Goal: Task Accomplishment & Management: Use online tool/utility

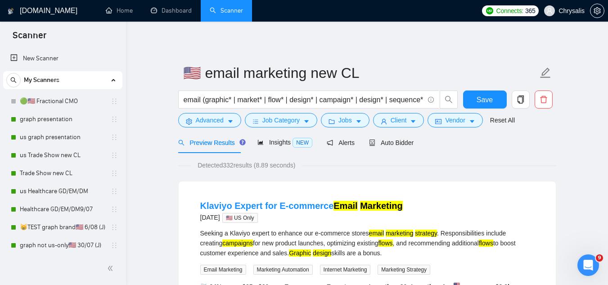
scroll to position [675, 0]
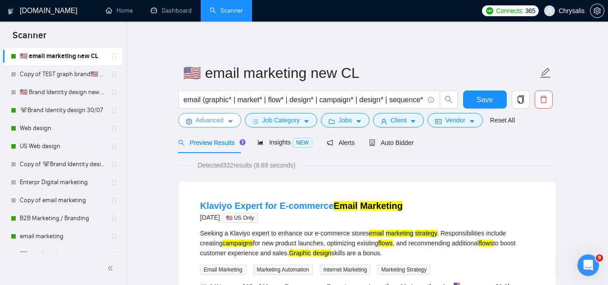
click at [208, 119] on span "Advanced" at bounding box center [210, 120] width 28 height 10
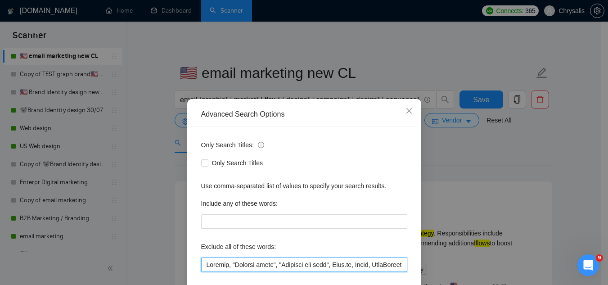
click at [201, 263] on input "text" at bounding box center [304, 265] width 206 height 14
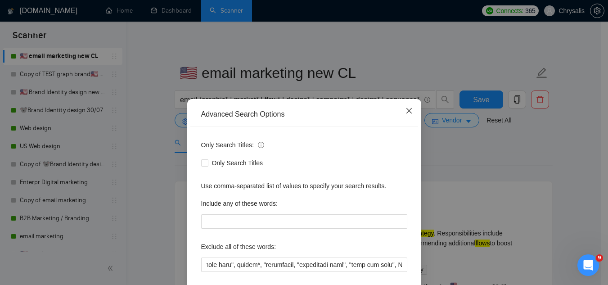
click at [403, 115] on span "Close" at bounding box center [409, 111] width 24 height 24
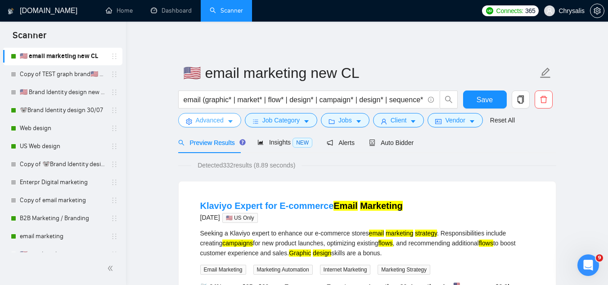
click at [199, 127] on button "Advanced" at bounding box center [209, 120] width 63 height 14
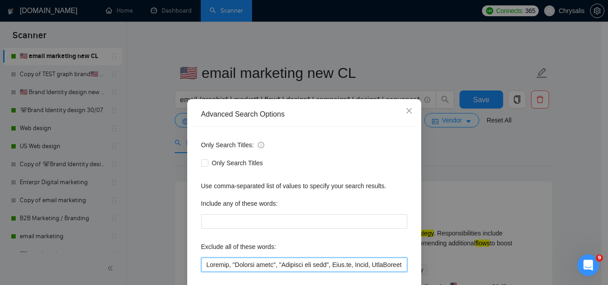
drag, startPoint x: 204, startPoint y: 264, endPoint x: 234, endPoint y: 228, distance: 47.1
click at [204, 263] on input "text" at bounding box center [304, 265] width 206 height 14
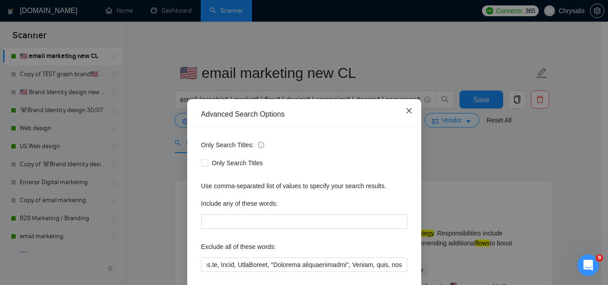
click at [409, 113] on span "Close" at bounding box center [409, 111] width 24 height 24
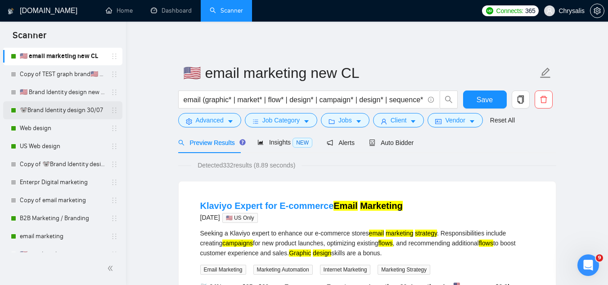
click at [56, 107] on link "🐨Brand Identity design 30/07" at bounding box center [63, 110] width 86 height 18
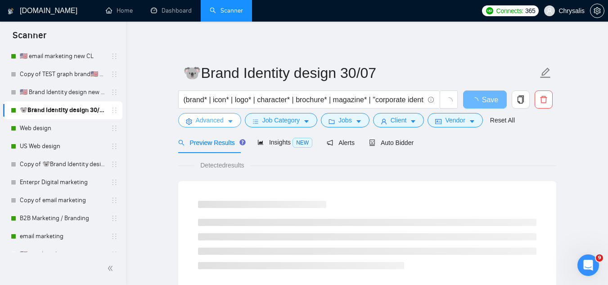
click at [216, 121] on span "Advanced" at bounding box center [210, 120] width 28 height 10
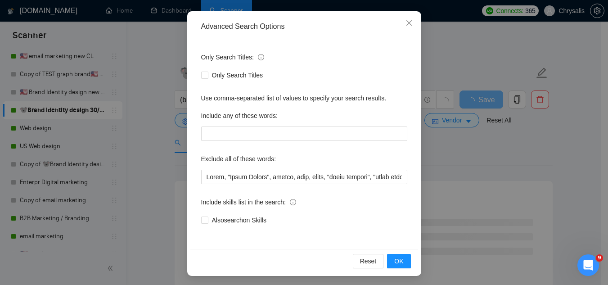
scroll to position [90, 0]
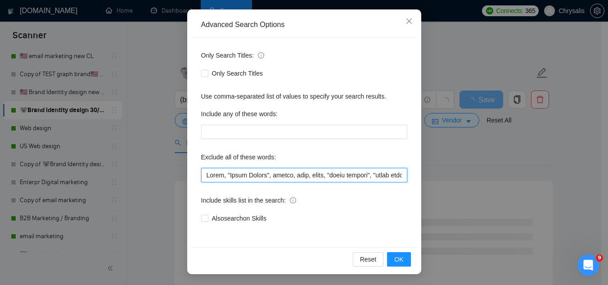
click at [201, 177] on input "text" at bounding box center [304, 175] width 206 height 14
paste input "Jotform, "Compile leads", "Untitled job post", Next.js, Azure, TypeScript, "Ite…"
type input "Jotform, "Compile leads", "Untitled job post", Next.js, Azure, TypeScript, "Ite…"
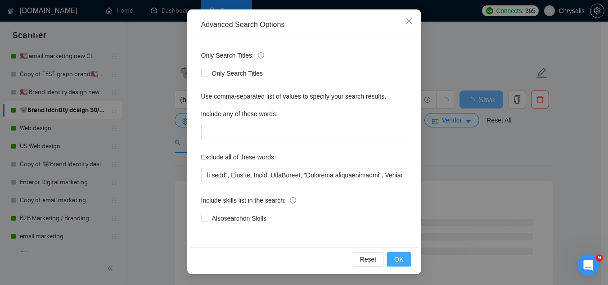
scroll to position [0, 0]
click at [396, 259] on span "OK" at bounding box center [398, 259] width 9 height 10
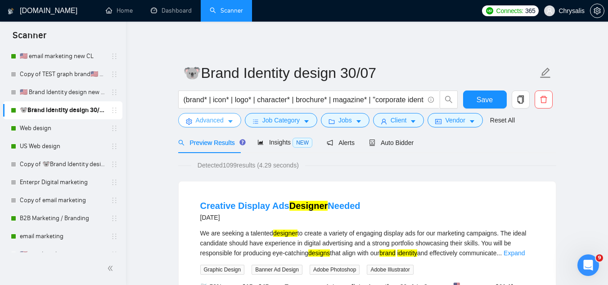
click at [210, 122] on span "Advanced" at bounding box center [210, 120] width 28 height 10
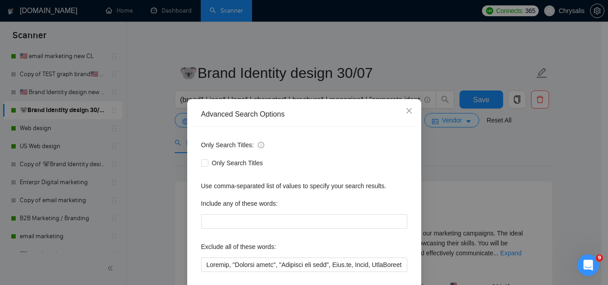
click at [453, 171] on div "Advanced Search Options Only Search Titles: Only Search Titles Use comma-separa…" at bounding box center [304, 142] width 608 height 285
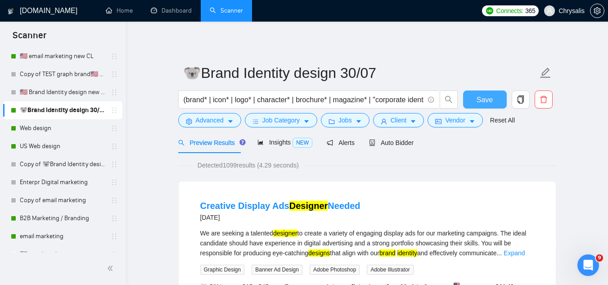
click at [483, 101] on span "Save" at bounding box center [485, 99] width 16 height 11
click at [60, 134] on link "Web design" at bounding box center [63, 128] width 86 height 18
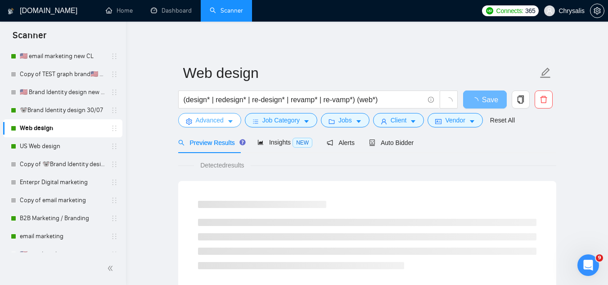
click at [199, 117] on span "Advanced" at bounding box center [210, 120] width 28 height 10
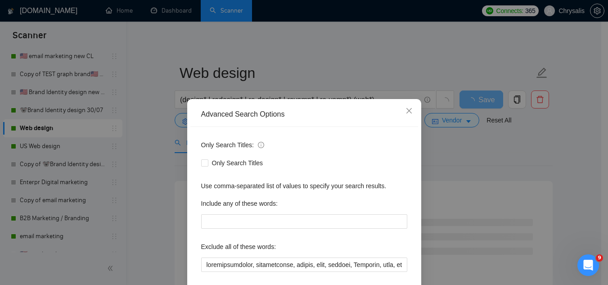
scroll to position [45, 0]
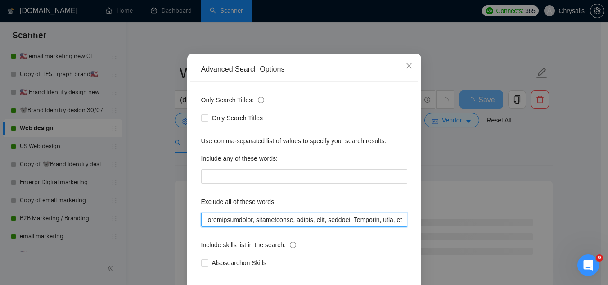
click at [203, 219] on input "text" at bounding box center [304, 220] width 206 height 14
paste input "Jotform, "Compile leads", "Untitled job post", Next.js, Azure, TypeScript, "Ite…"
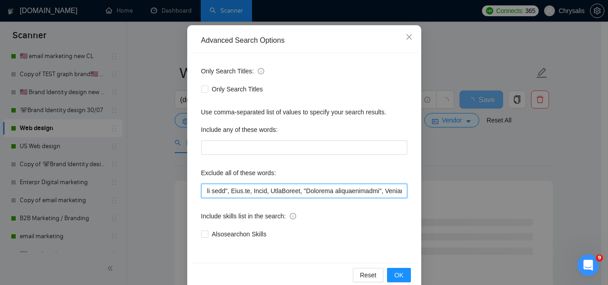
scroll to position [90, 0]
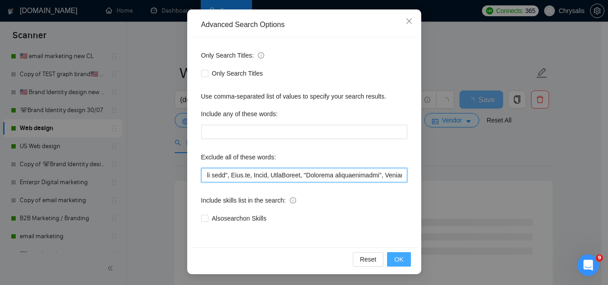
type input "Jotform, "Compile leads", "Untitled job post", Next.js, Azure, TypeScript, "Ite…"
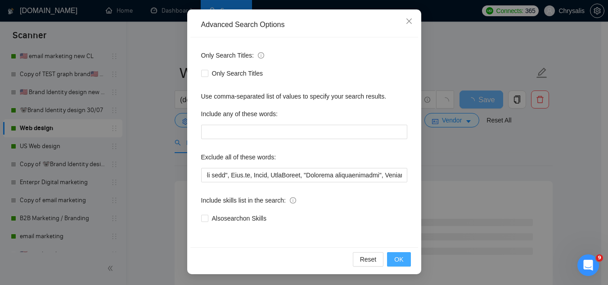
scroll to position [0, 0]
click at [391, 262] on button "OK" at bounding box center [398, 259] width 23 height 14
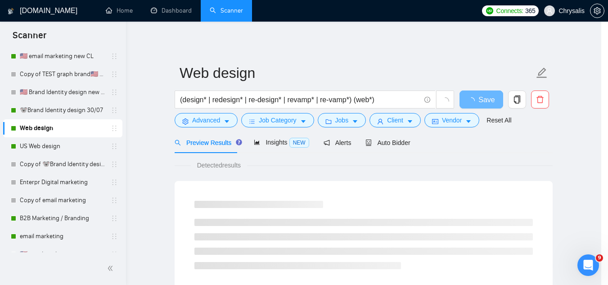
scroll to position [45, 0]
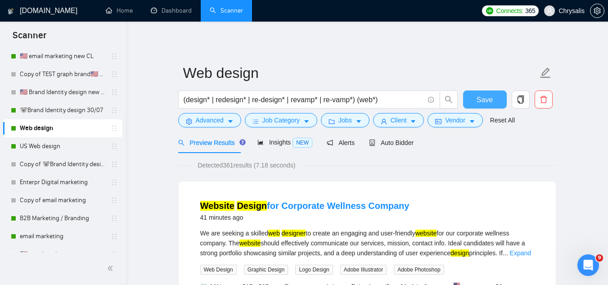
click at [483, 101] on span "Save" at bounding box center [485, 99] width 16 height 11
click at [57, 145] on link "US Web design" at bounding box center [63, 146] width 86 height 18
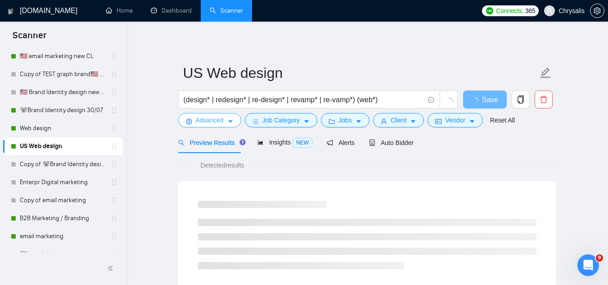
click at [207, 125] on span "Advanced" at bounding box center [210, 120] width 28 height 10
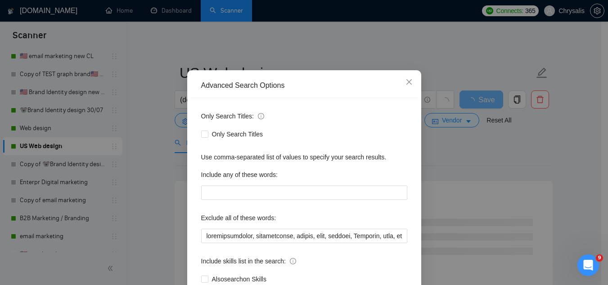
scroll to position [45, 0]
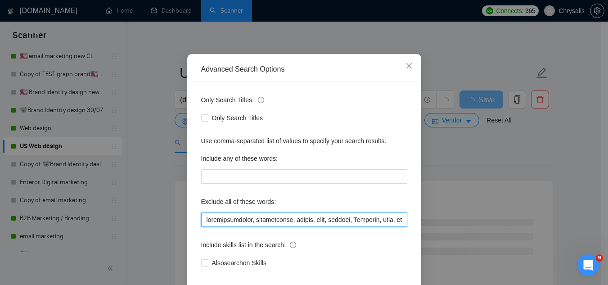
click at [204, 219] on input "text" at bounding box center [304, 220] width 206 height 14
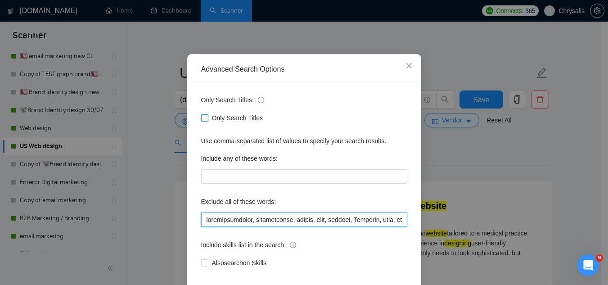
paste input "Jotform, "Compile leads", "Untitled job post", Next.js, Azure, TypeScript, "Ite…"
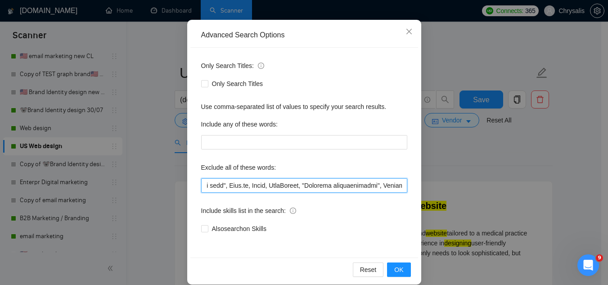
scroll to position [90, 0]
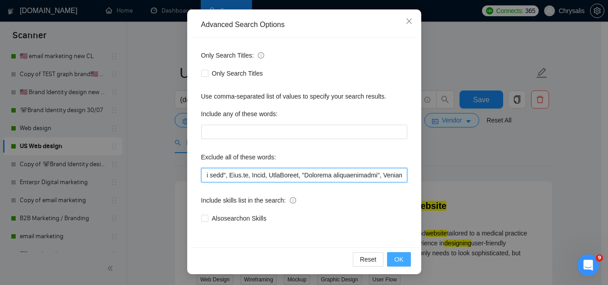
type input "Jotform, "Compile leads", "Untitled job post", Next.js, Azure, TypeScript, "Ite…"
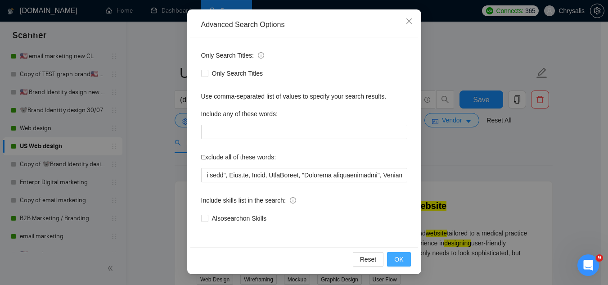
click at [391, 263] on button "OK" at bounding box center [398, 259] width 23 height 14
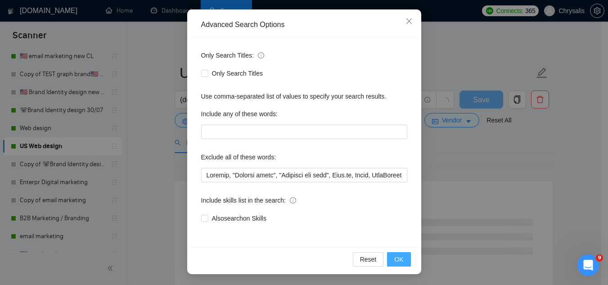
scroll to position [45, 0]
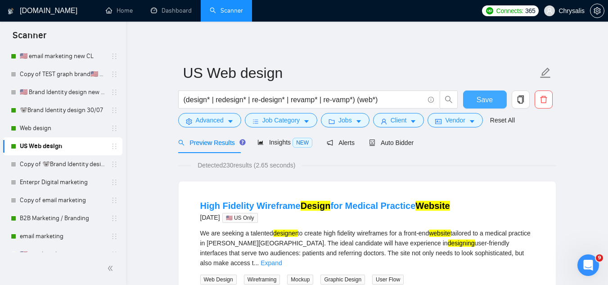
click at [486, 101] on span "Save" at bounding box center [485, 99] width 16 height 11
click at [43, 217] on link "B2B Marketing / Branding" at bounding box center [63, 218] width 86 height 18
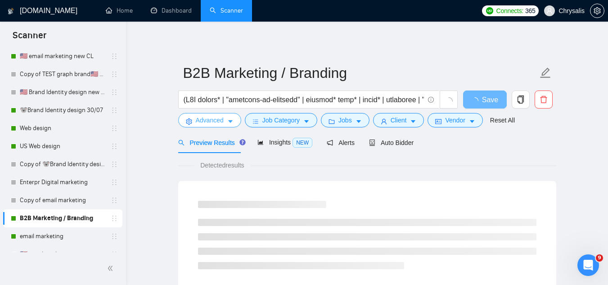
click at [199, 121] on span "Advanced" at bounding box center [210, 120] width 28 height 10
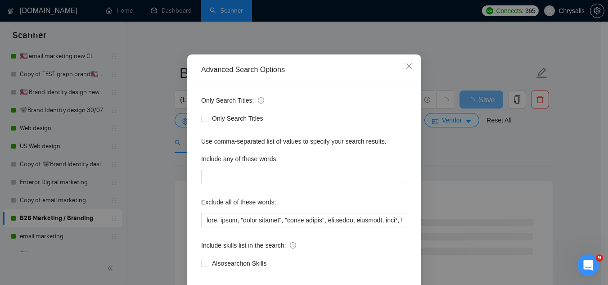
scroll to position [45, 0]
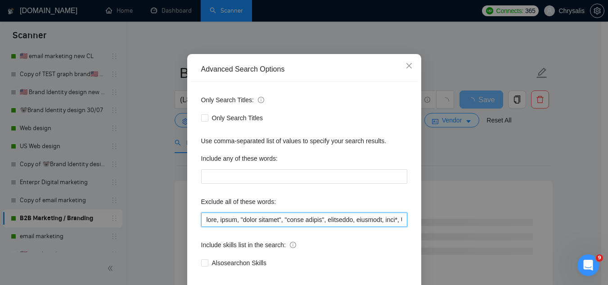
click at [203, 218] on input "text" at bounding box center [304, 220] width 206 height 14
paste input "Jotform, "Compile leads", "Untitled job post", Next.js, Azure, TypeScript, "Ite…"
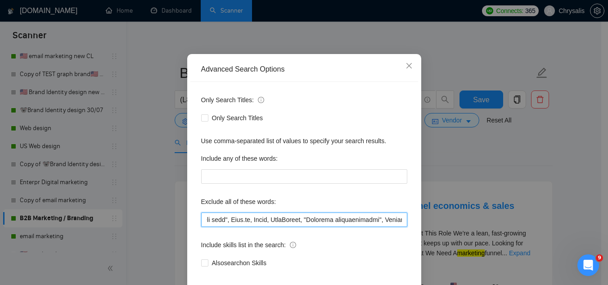
scroll to position [90, 0]
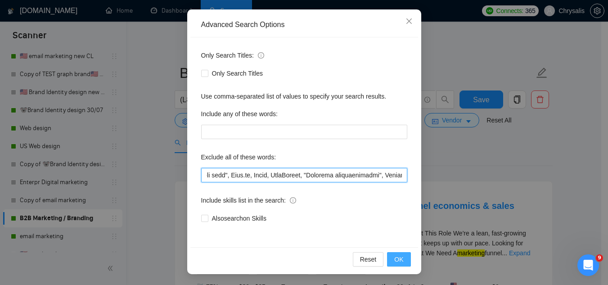
type input "Jotform, "Compile leads", "Untitled job post", Next.js, Azure, TypeScript, "Ite…"
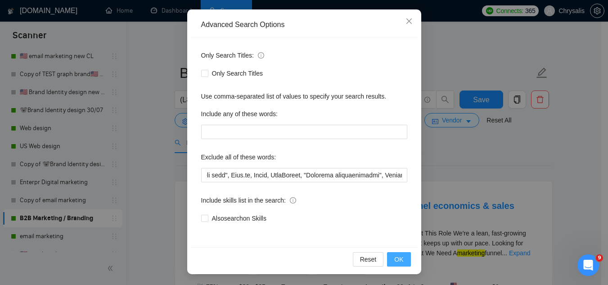
click at [395, 257] on span "OK" at bounding box center [398, 259] width 9 height 10
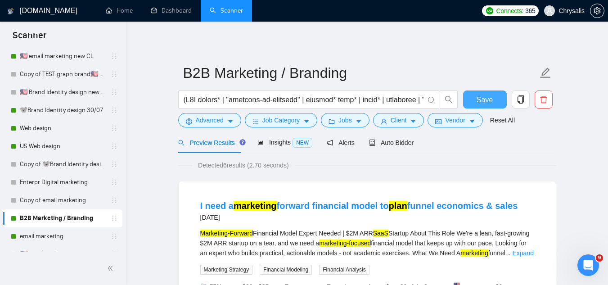
click at [478, 104] on span "Save" at bounding box center [485, 99] width 16 height 11
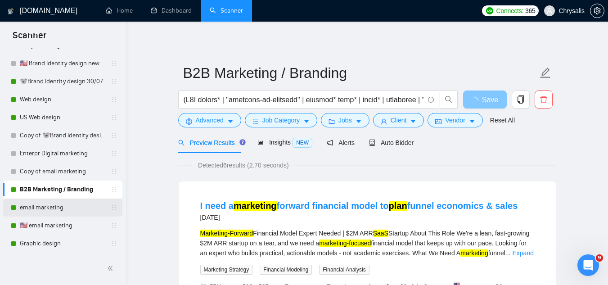
scroll to position [721, 0]
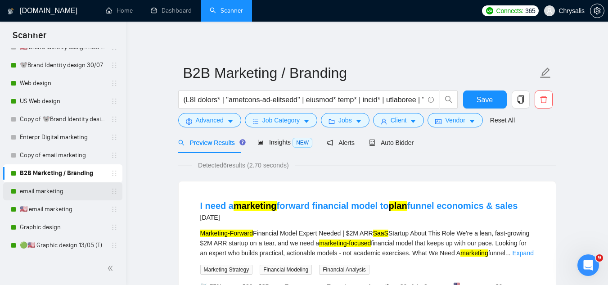
click at [55, 192] on link "email marketing" at bounding box center [63, 191] width 86 height 18
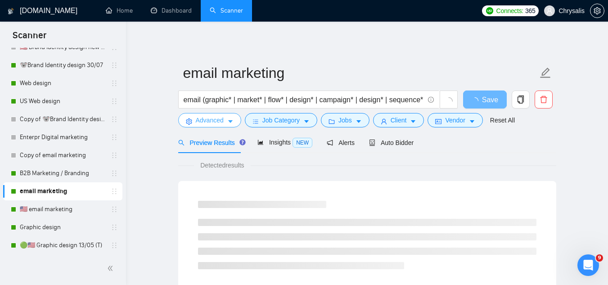
click at [200, 123] on span "Advanced" at bounding box center [210, 120] width 28 height 10
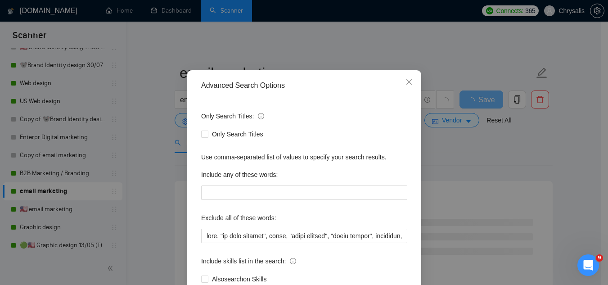
scroll to position [45, 0]
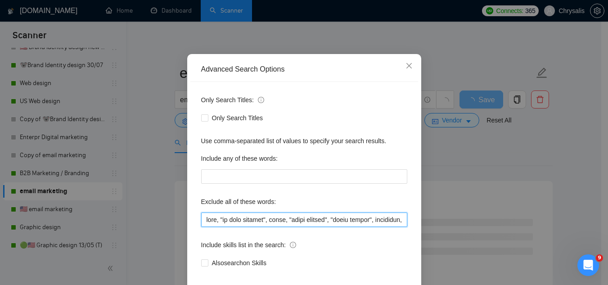
click at [202, 219] on input "text" at bounding box center [304, 220] width 206 height 14
paste input "Jotform, "Compile leads", "Untitled job post", Next.js, Azure, TypeScript, "Ite…"
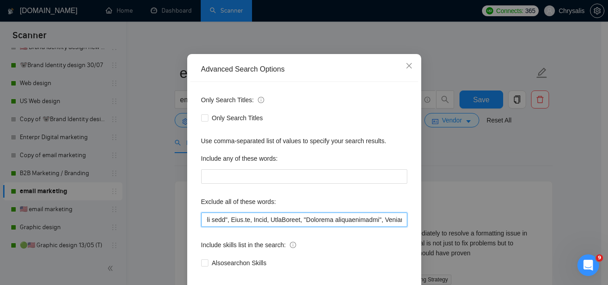
scroll to position [90, 0]
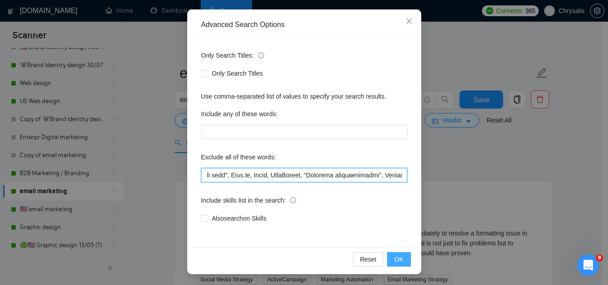
type input "Jotform, "Compile leads", "Untitled job post", Next.js, Azure, TypeScript, "Ite…"
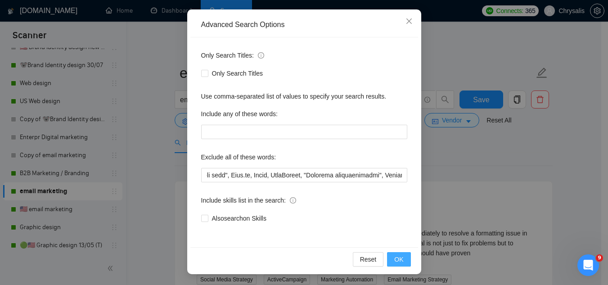
scroll to position [0, 0]
click at [391, 263] on button "OK" at bounding box center [398, 259] width 23 height 14
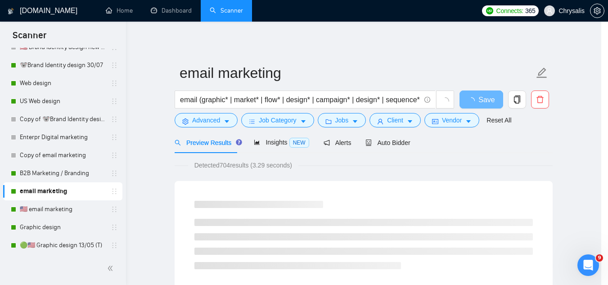
scroll to position [45, 0]
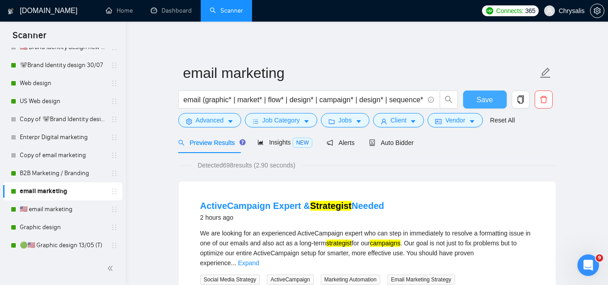
click at [479, 105] on button "Save" at bounding box center [485, 100] width 44 height 18
click at [40, 210] on link "🇺🇸 email marketing" at bounding box center [63, 209] width 86 height 18
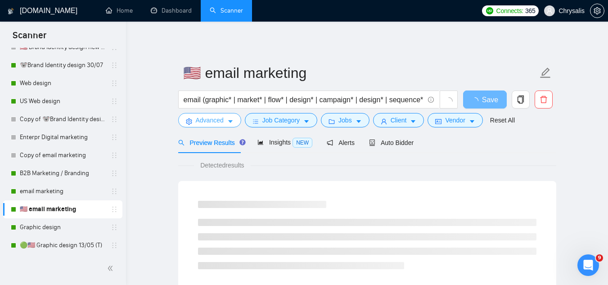
click at [207, 119] on span "Advanced" at bounding box center [210, 120] width 28 height 10
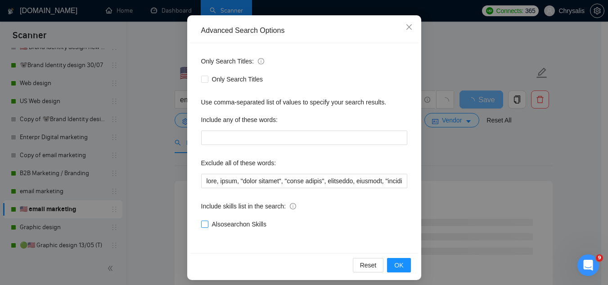
scroll to position [90, 0]
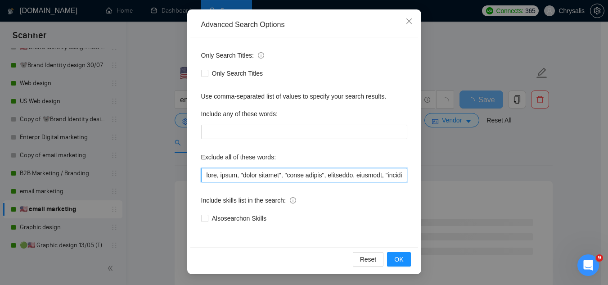
click at [203, 177] on input "text" at bounding box center [304, 175] width 206 height 14
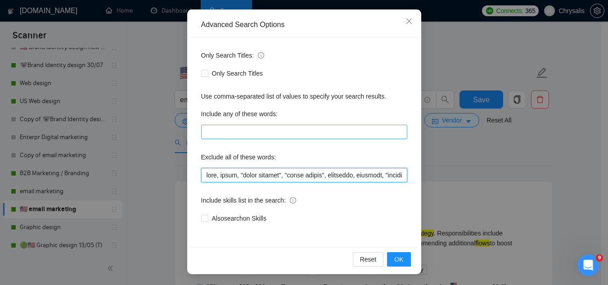
paste input "Jotform, "Compile leads", "Untitled job post", Next.js, Azure, TypeScript, "Ite…"
type input "Jotform, "Compile leads", "Untitled job post", Next.js, Azure, TypeScript, "Ite…"
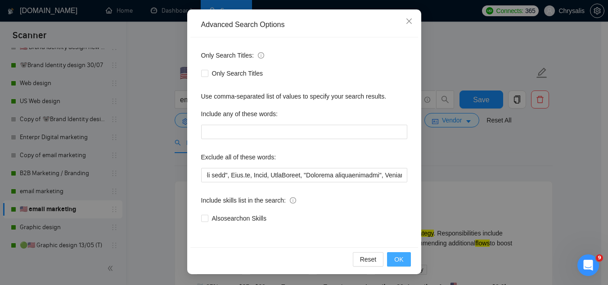
scroll to position [0, 0]
click at [389, 255] on button "OK" at bounding box center [398, 259] width 23 height 14
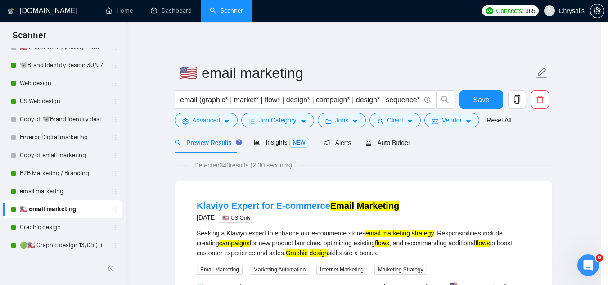
scroll to position [45, 0]
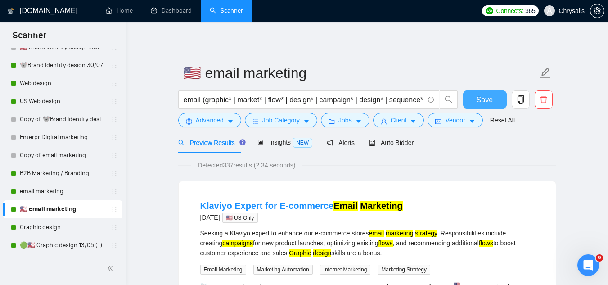
click at [485, 100] on span "Save" at bounding box center [485, 99] width 16 height 11
click at [55, 230] on link "Graphic design" at bounding box center [63, 227] width 86 height 18
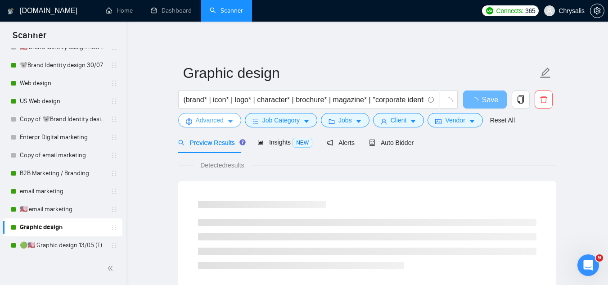
click at [205, 120] on span "Advanced" at bounding box center [210, 120] width 28 height 10
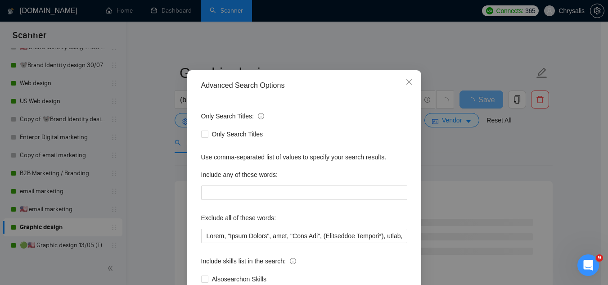
scroll to position [45, 0]
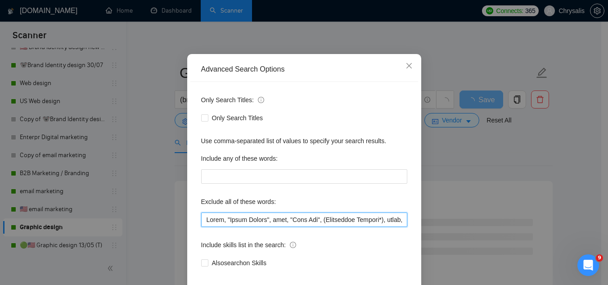
click at [204, 220] on input "text" at bounding box center [304, 220] width 206 height 14
paste input "Jotform, "Compile leads", "Untitled job post", Next.js, Azure, TypeScript, "Ite…"
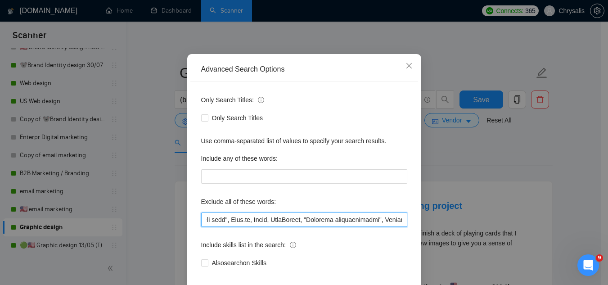
scroll to position [90, 0]
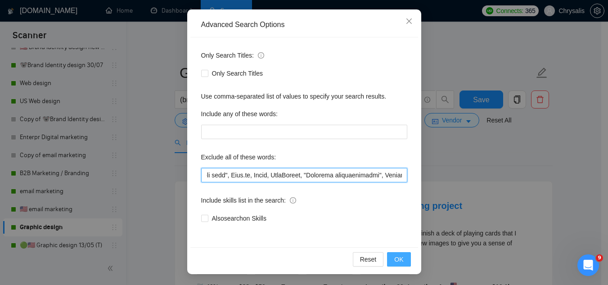
type input "Jotform, "Compile leads", "Untitled job post", Next.js, Azure, TypeScript, "Ite…"
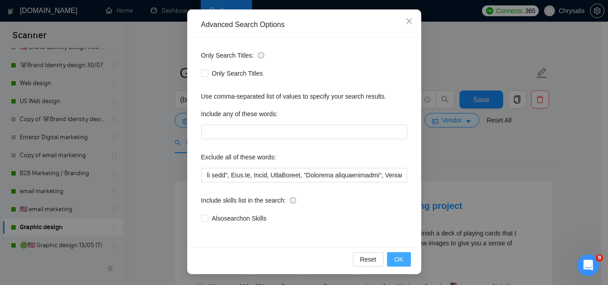
click at [394, 264] on span "OK" at bounding box center [398, 259] width 9 height 10
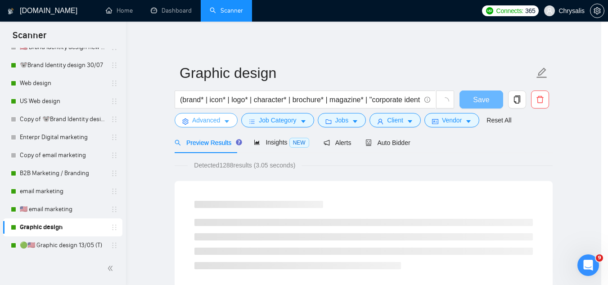
scroll to position [0, 0]
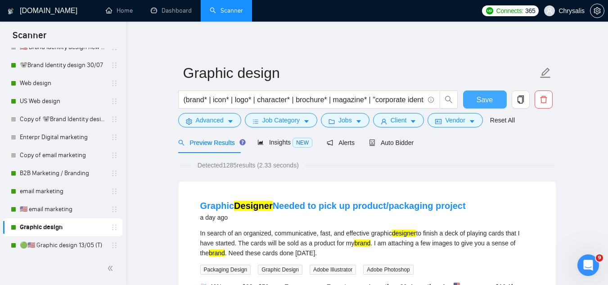
click at [489, 102] on span "Save" at bounding box center [485, 99] width 16 height 11
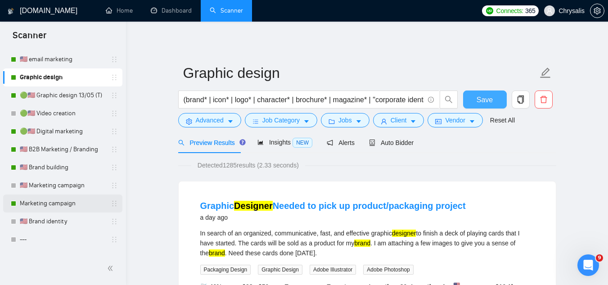
scroll to position [856, 0]
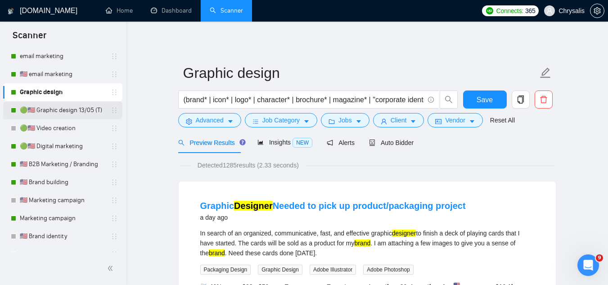
click at [50, 114] on link "🟢🇺🇸 Graphic design 13/05 (T)" at bounding box center [63, 110] width 86 height 18
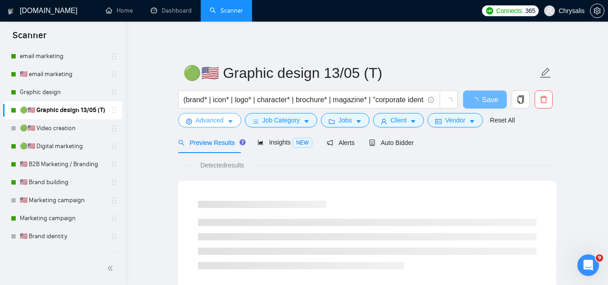
click at [208, 114] on button "Advanced" at bounding box center [209, 120] width 63 height 14
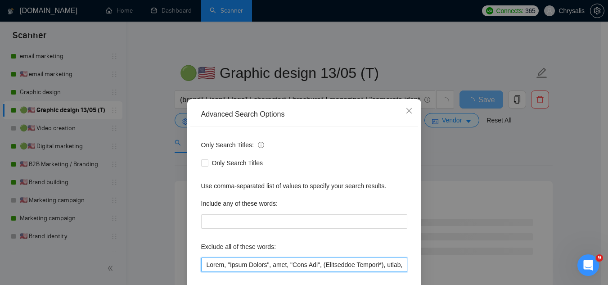
click at [202, 265] on input "text" at bounding box center [304, 265] width 206 height 14
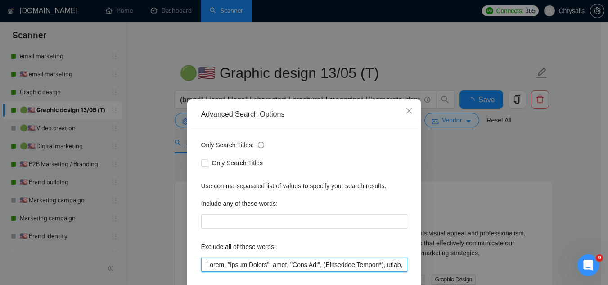
paste input "Jotform, "Compile leads", "Untitled job post", Next.js, Azure, TypeScript, "Ite…"
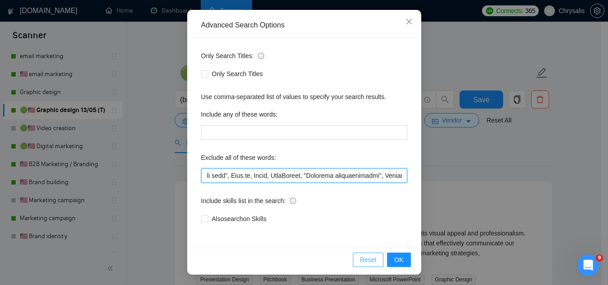
scroll to position [90, 0]
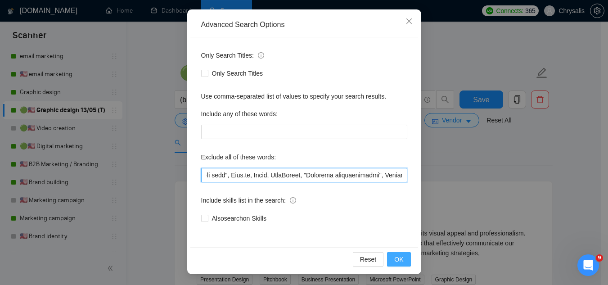
type input "Jotform, "Compile leads", "Untitled job post", Next.js, Azure, TypeScript, "Ite…"
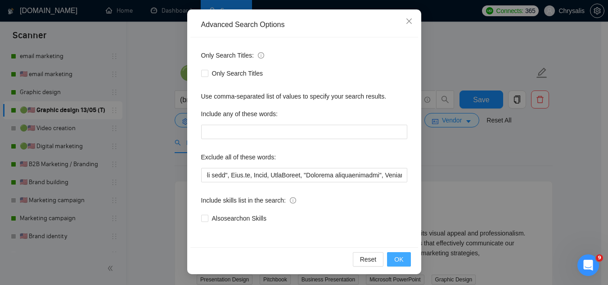
click at [391, 260] on button "OK" at bounding box center [398, 259] width 23 height 14
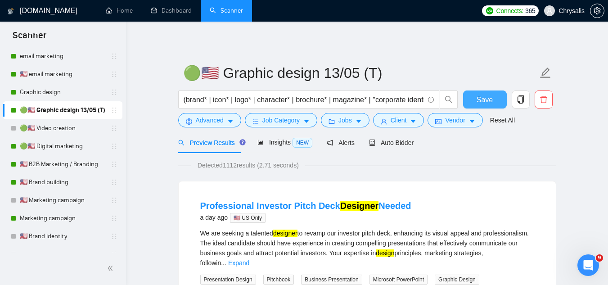
click at [480, 99] on span "Save" at bounding box center [485, 99] width 16 height 11
click at [61, 151] on link "🟢🇺🇸 Digital marketing" at bounding box center [63, 146] width 86 height 18
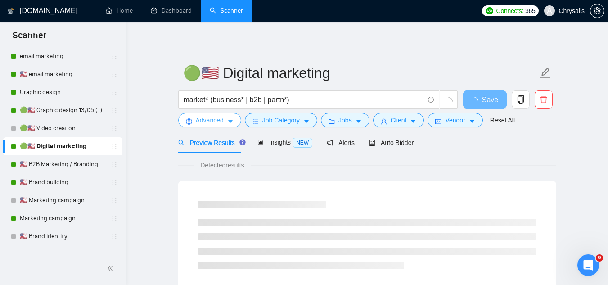
click at [209, 122] on span "Advanced" at bounding box center [210, 120] width 28 height 10
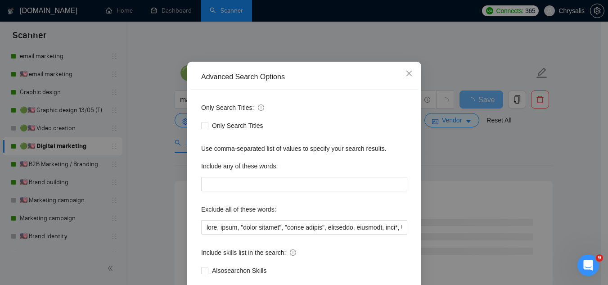
scroll to position [89, 0]
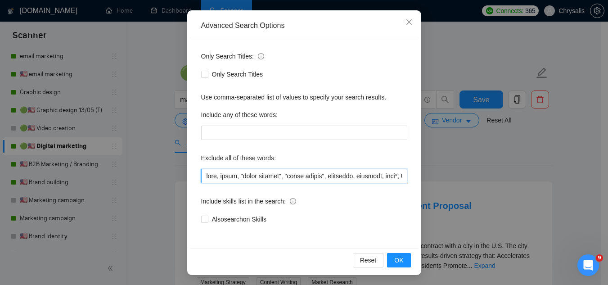
click at [202, 176] on input "text" at bounding box center [304, 176] width 206 height 14
paste input "Jotform, "Compile leads", "Untitled job post", Next.js, Azure, TypeScript, "Ite…"
type input "Jotform, "Compile leads", "Untitled job post", Next.js, Azure, TypeScript, "Ite…"
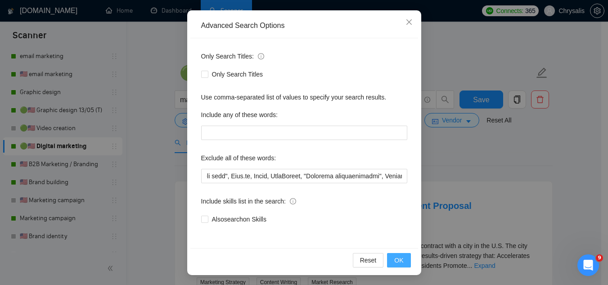
click at [398, 263] on span "OK" at bounding box center [398, 260] width 9 height 10
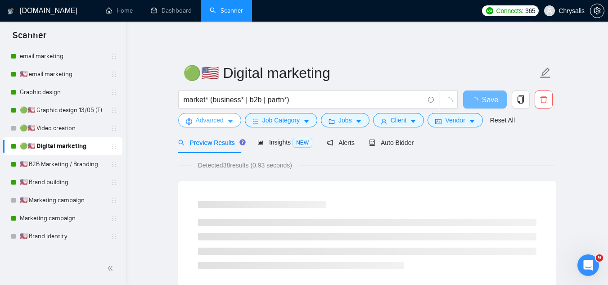
scroll to position [0, 0]
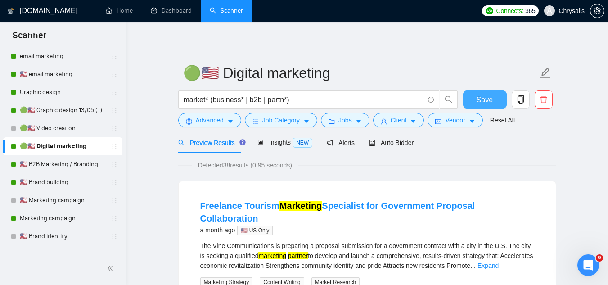
click at [481, 100] on span "Save" at bounding box center [485, 99] width 16 height 11
click at [193, 121] on button "Advanced" at bounding box center [209, 120] width 63 height 14
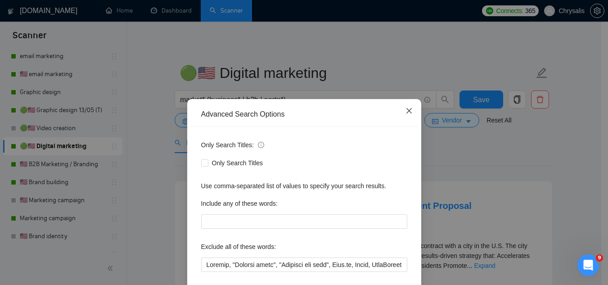
click at [406, 113] on icon "close" at bounding box center [409, 110] width 7 height 7
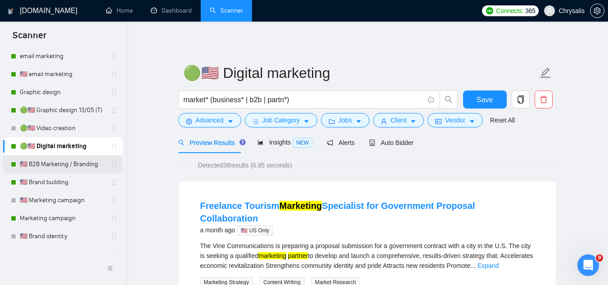
click at [46, 166] on link "🇺🇸 B2B Marketing / Branding" at bounding box center [63, 164] width 86 height 18
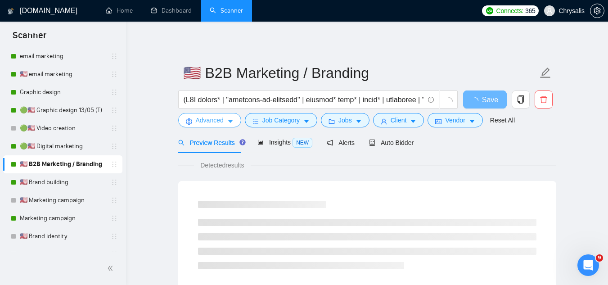
click at [199, 122] on span "Advanced" at bounding box center [210, 120] width 28 height 10
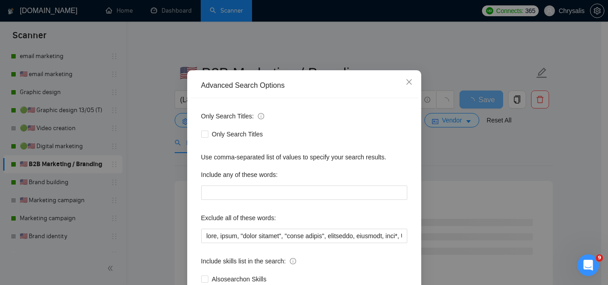
scroll to position [45, 0]
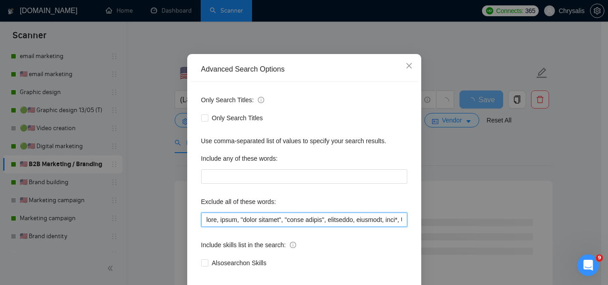
drag, startPoint x: 203, startPoint y: 222, endPoint x: 204, endPoint y: 213, distance: 9.2
click at [203, 222] on input "text" at bounding box center [304, 220] width 206 height 14
paste input "Jotform, "Compile leads", "Untitled job post", Next.js, Azure, TypeScript, "Ite…"
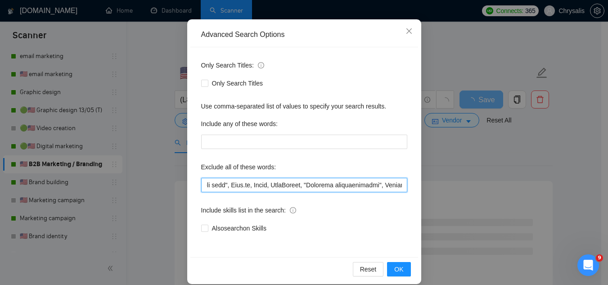
scroll to position [90, 0]
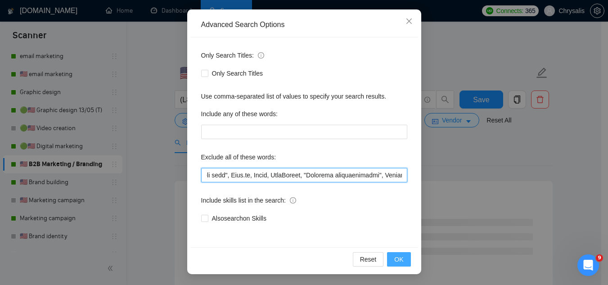
type input "Jotform, "Compile leads", "Untitled job post", Next.js, Azure, TypeScript, "Ite…"
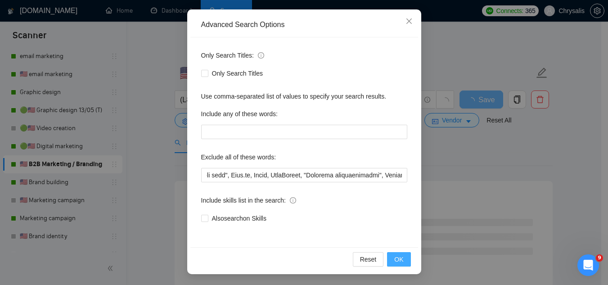
click at [405, 258] on button "OK" at bounding box center [398, 259] width 23 height 14
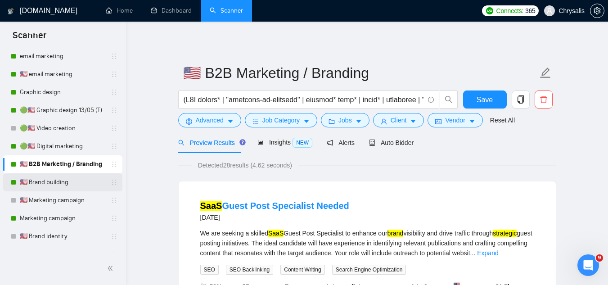
click at [36, 184] on link "🇺🇸 Brand building" at bounding box center [63, 182] width 86 height 18
click at [480, 103] on span "Save" at bounding box center [485, 99] width 16 height 11
click at [62, 181] on link "🇺🇸 Brand building" at bounding box center [63, 182] width 86 height 18
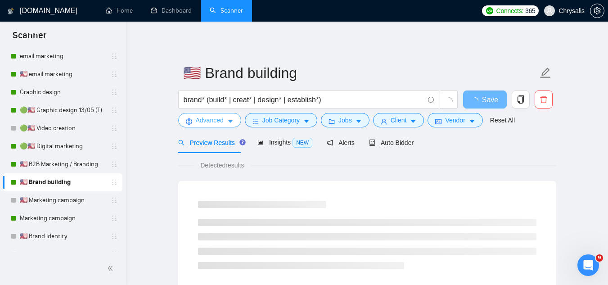
click at [206, 120] on span "Advanced" at bounding box center [210, 120] width 28 height 10
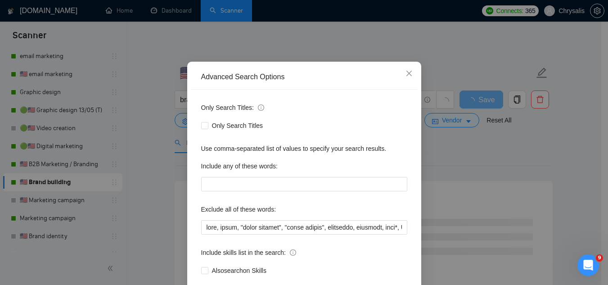
scroll to position [90, 0]
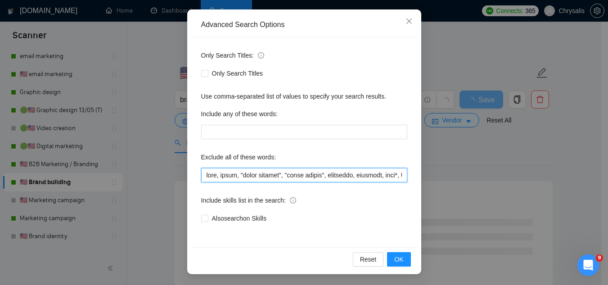
click at [201, 177] on input "text" at bounding box center [304, 175] width 206 height 14
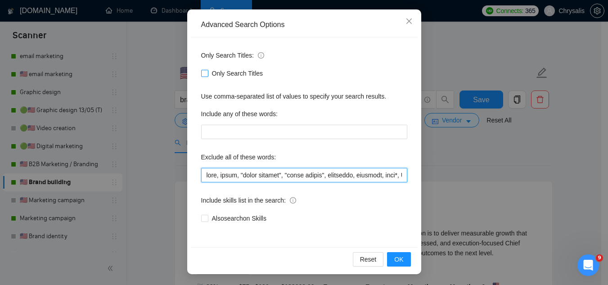
paste input "Jotform, "Compile leads", "Untitled job post", Next.js, Azure, TypeScript, "Ite…"
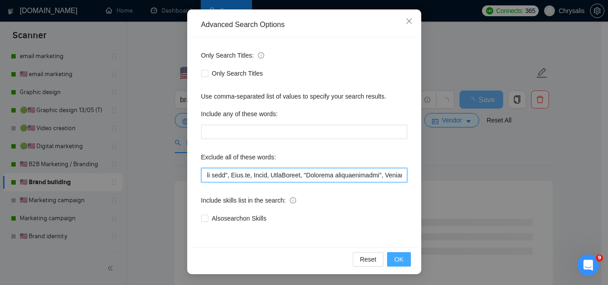
type input "Jotform, "Compile leads", "Untitled job post", Next.js, Azure, TypeScript, "Ite…"
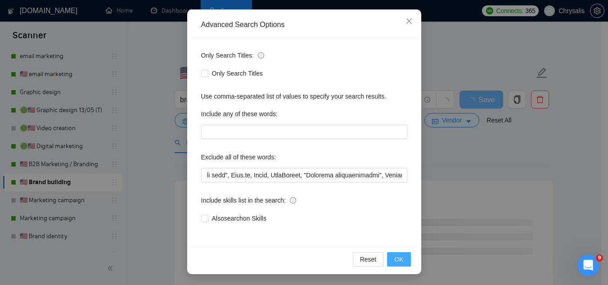
click at [401, 263] on button "OK" at bounding box center [398, 259] width 23 height 14
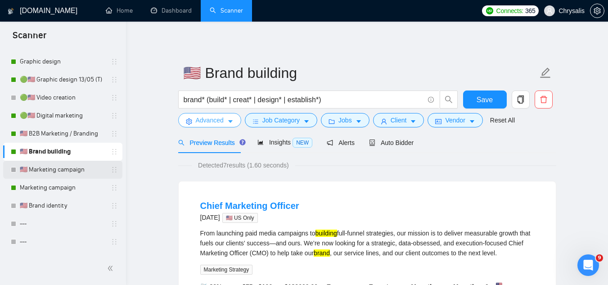
scroll to position [901, 0]
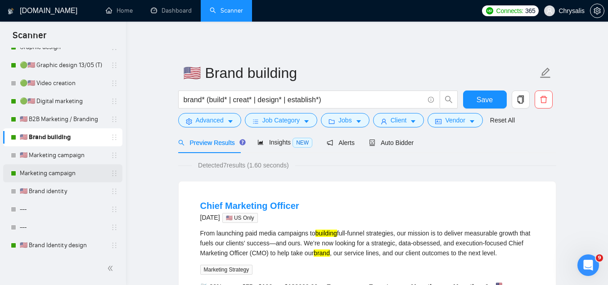
click at [50, 172] on link "Marketing campaign" at bounding box center [63, 173] width 86 height 18
click at [491, 100] on span "Save" at bounding box center [485, 99] width 16 height 11
click at [54, 176] on link "Marketing campaign" at bounding box center [63, 173] width 86 height 18
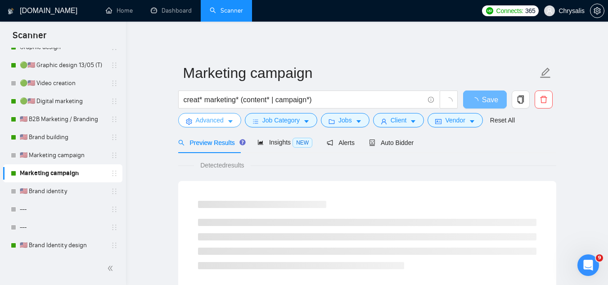
click at [209, 123] on span "Advanced" at bounding box center [210, 120] width 28 height 10
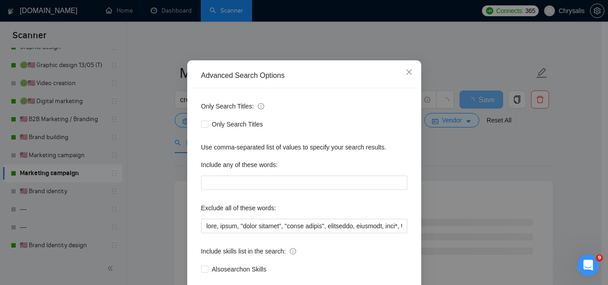
scroll to position [90, 0]
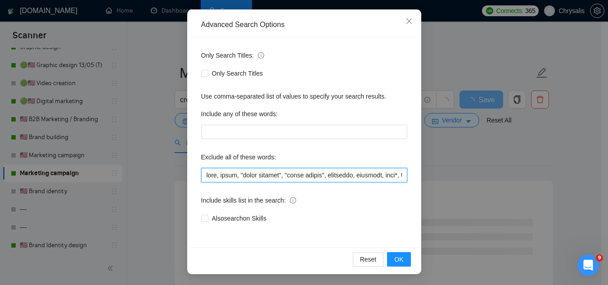
click at [204, 173] on input "text" at bounding box center [304, 175] width 206 height 14
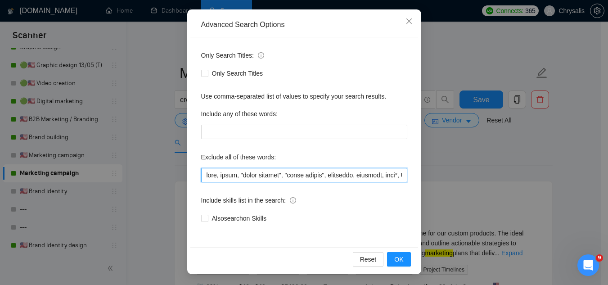
paste input "Jotform, "Compile leads", "Untitled job post", Next.js, Azure, TypeScript, "Ite…"
type input "Jotform, "Compile leads", "Untitled job post", Next.js, Azure, TypeScript, "Ite…"
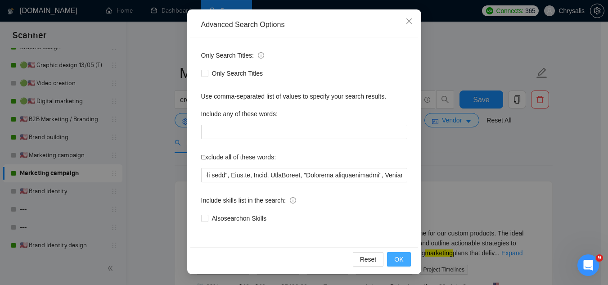
click at [395, 260] on span "OK" at bounding box center [398, 259] width 9 height 10
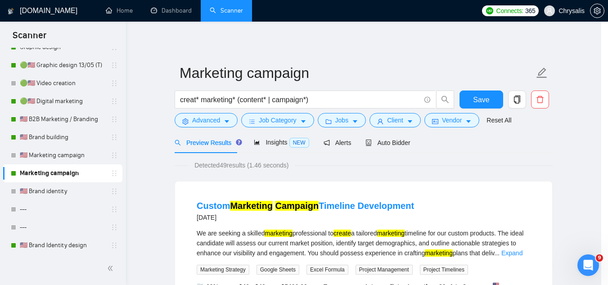
scroll to position [45, 0]
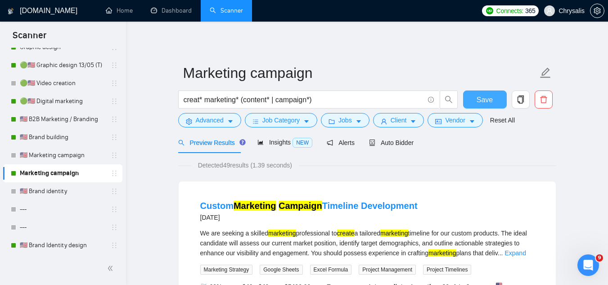
click at [489, 101] on span "Save" at bounding box center [485, 99] width 16 height 11
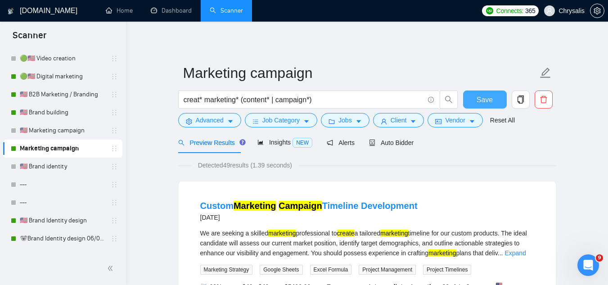
scroll to position [939, 0]
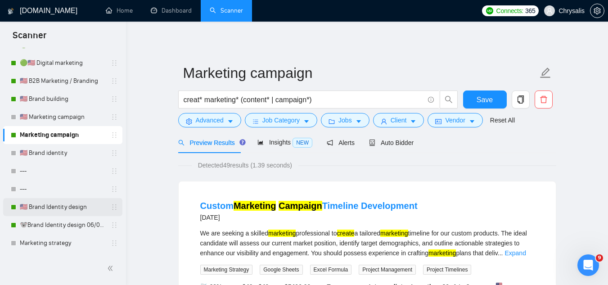
click at [58, 209] on link "🇺🇸 Brand Identity design" at bounding box center [63, 207] width 86 height 18
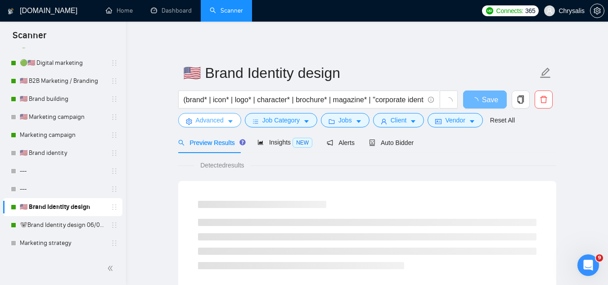
click at [211, 123] on span "Advanced" at bounding box center [210, 120] width 28 height 10
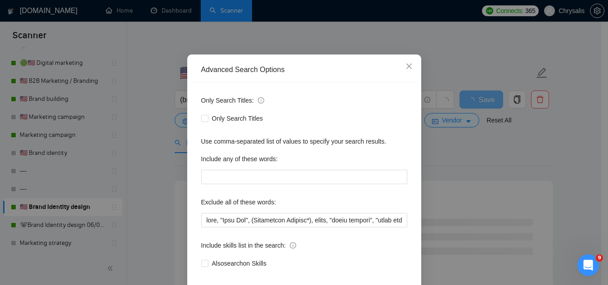
scroll to position [45, 0]
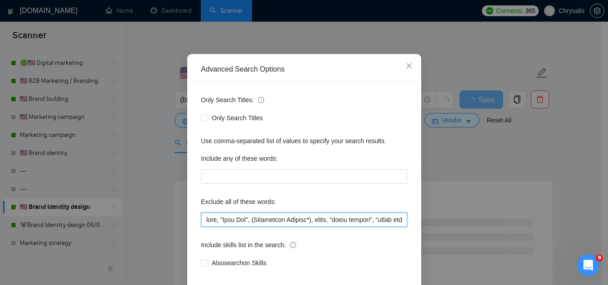
drag, startPoint x: 203, startPoint y: 223, endPoint x: 208, endPoint y: 200, distance: 23.6
click at [203, 222] on input "text" at bounding box center [304, 220] width 206 height 14
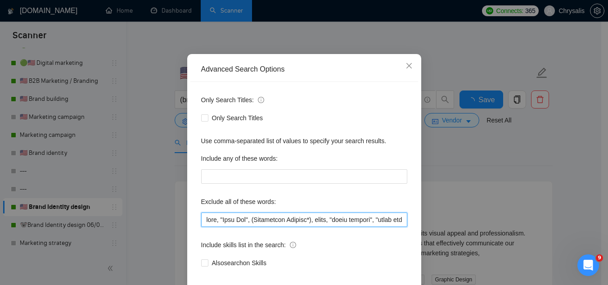
paste input "Jotform, "Compile leads", "Untitled job post", Next.js, Azure, TypeScript, "Ite…"
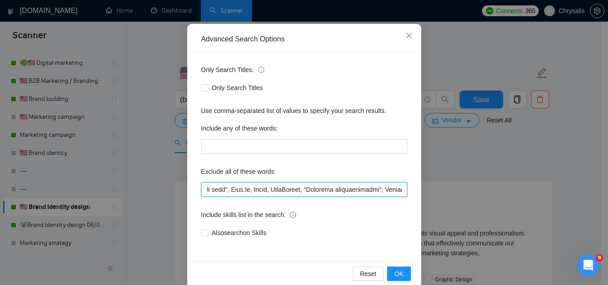
scroll to position [90, 0]
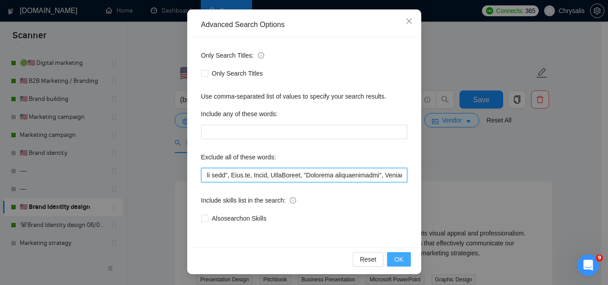
type input "Jotform, "Compile leads", "Untitled job post", Next.js, Azure, TypeScript, "Ite…"
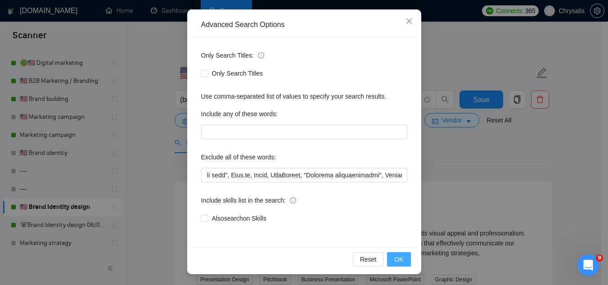
click at [387, 260] on button "OK" at bounding box center [398, 259] width 23 height 14
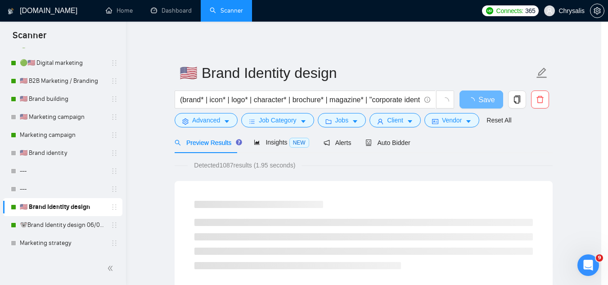
scroll to position [45, 0]
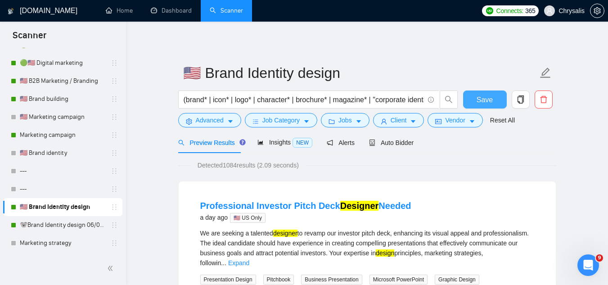
click at [485, 104] on span "Save" at bounding box center [485, 99] width 16 height 11
click at [49, 224] on link "🐨Brand Identity design 06/08 (J)" at bounding box center [63, 225] width 86 height 18
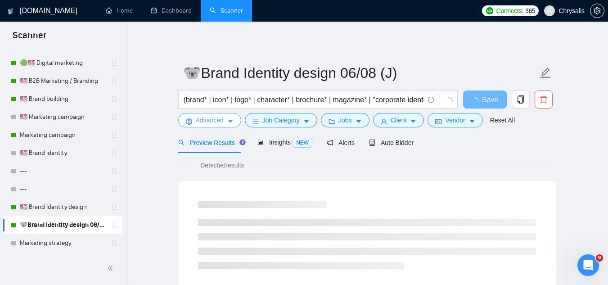
click at [211, 121] on span "Advanced" at bounding box center [210, 120] width 28 height 10
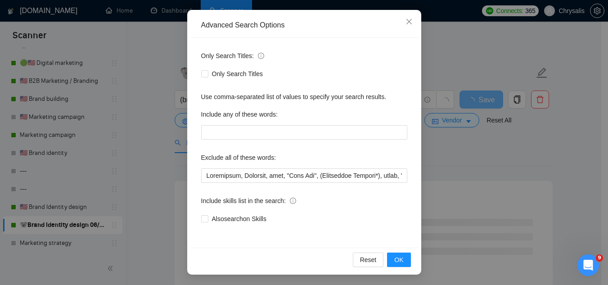
scroll to position [90, 0]
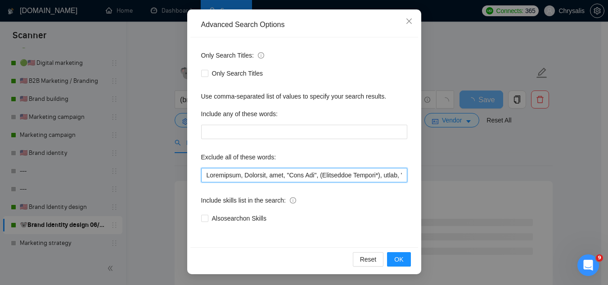
click at [204, 178] on input "text" at bounding box center [304, 175] width 206 height 14
paste input "Jotform, "Compile leads", "Untitled job post", Next.js, Azure, TypeScript, "Ite…"
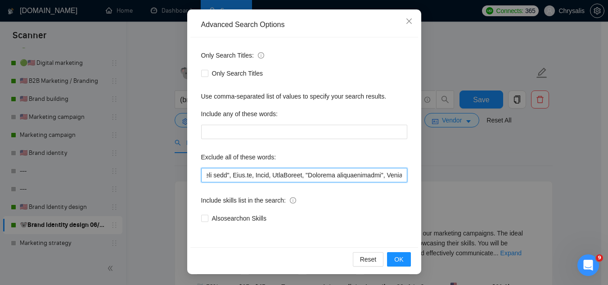
scroll to position [0, 101]
type input "Jotform, "Compile leads", "Untitled job post", Next.js, Azure, TypeScript, "Ite…"
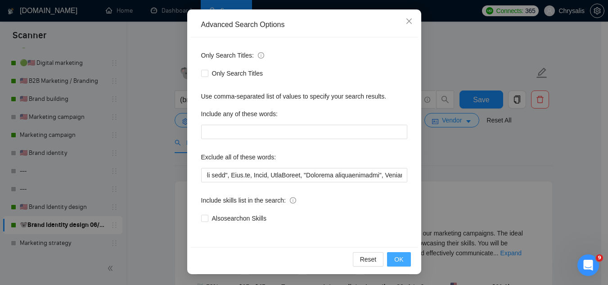
click at [395, 263] on span "OK" at bounding box center [398, 259] width 9 height 10
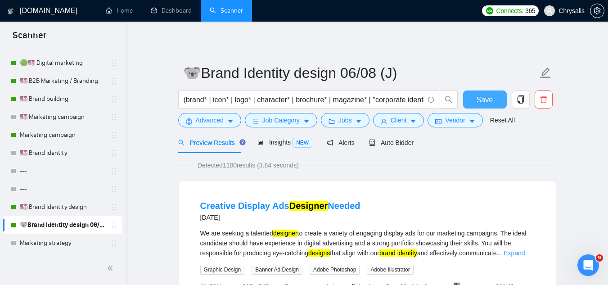
click at [489, 95] on span "Save" at bounding box center [485, 99] width 16 height 11
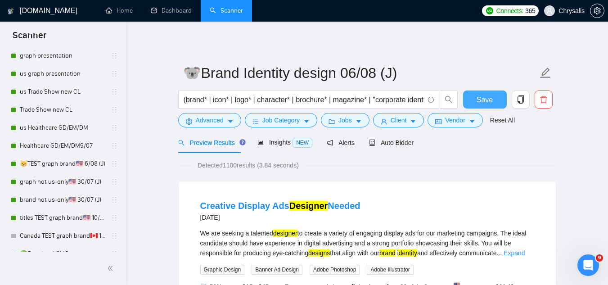
scroll to position [0, 0]
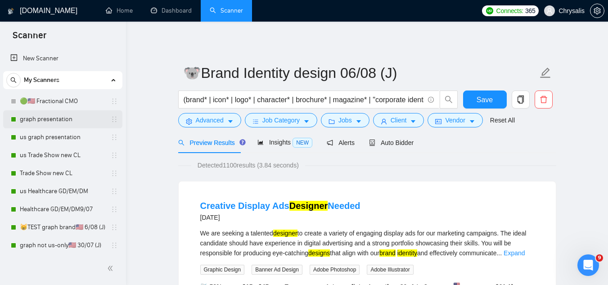
click at [45, 118] on link "graph presentation" at bounding box center [63, 119] width 86 height 18
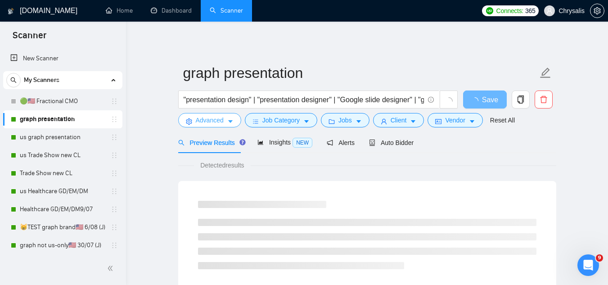
click at [207, 124] on span "Advanced" at bounding box center [210, 120] width 28 height 10
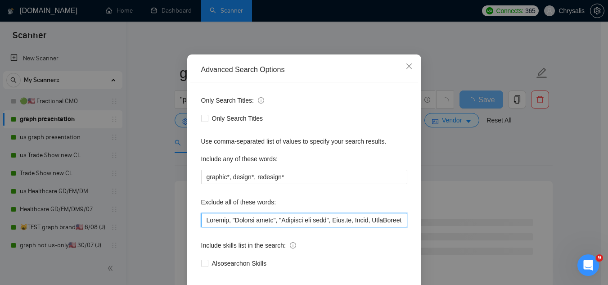
click at [247, 227] on input "text" at bounding box center [304, 220] width 206 height 14
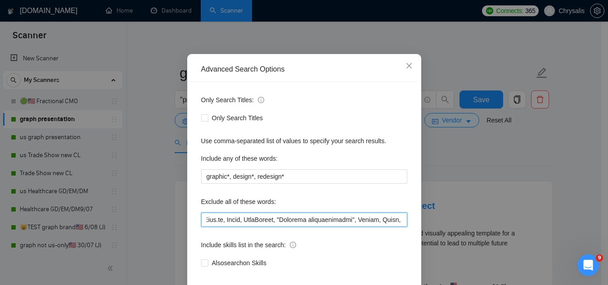
scroll to position [90, 0]
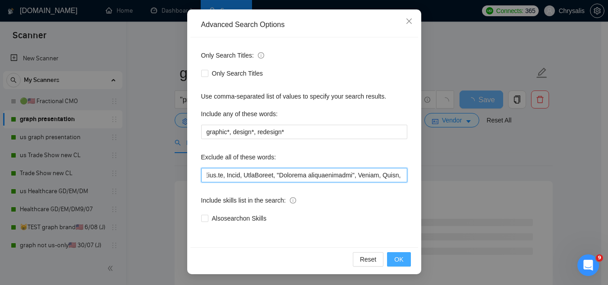
type input "Jotform, "Compile leads", "Untitled job post", Next.js, Azure, TypeScript, "Ite…"
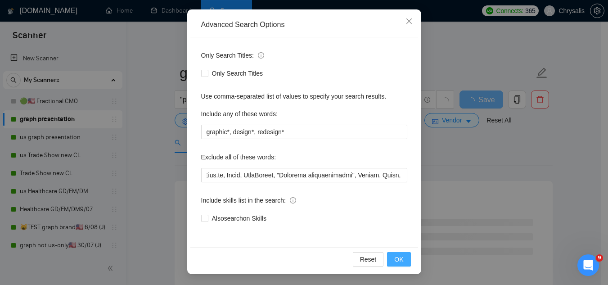
click at [396, 263] on span "OK" at bounding box center [398, 259] width 9 height 10
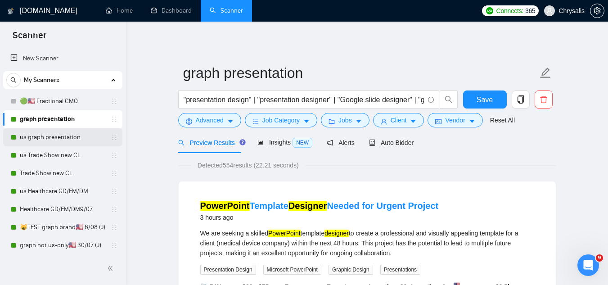
click at [49, 134] on link "us graph presentation" at bounding box center [63, 137] width 86 height 18
click at [483, 106] on button "Save" at bounding box center [485, 100] width 44 height 18
click at [54, 143] on link "us graph presentation" at bounding box center [63, 137] width 86 height 18
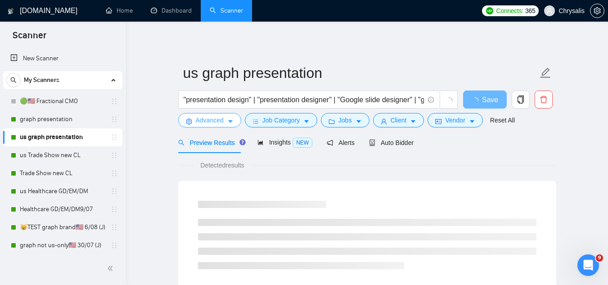
click at [210, 122] on span "Advanced" at bounding box center [210, 120] width 28 height 10
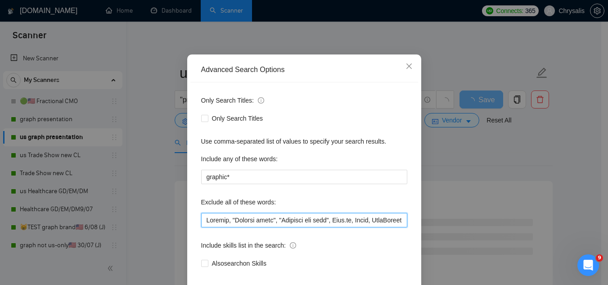
click at [365, 227] on input "text" at bounding box center [304, 220] width 206 height 14
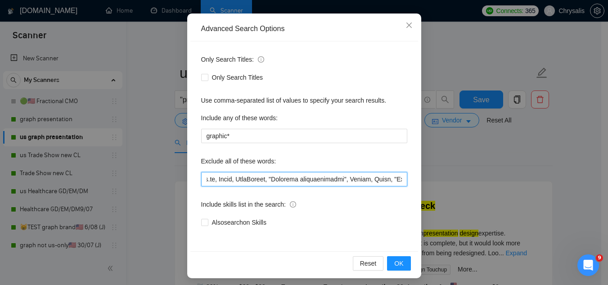
scroll to position [90, 0]
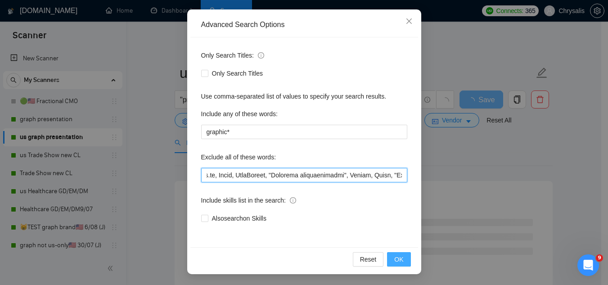
type input "Jotform, "Compile leads", "Untitled job post", Next.js, Azure, TypeScript, "Ite…"
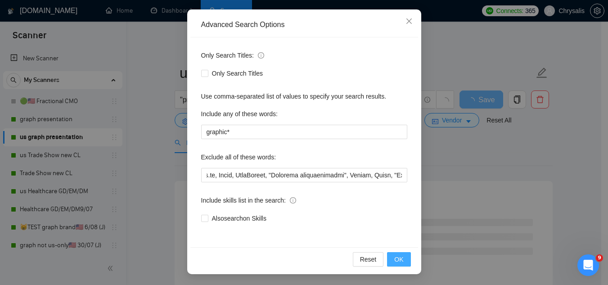
scroll to position [0, 0]
click at [394, 260] on span "OK" at bounding box center [398, 259] width 9 height 10
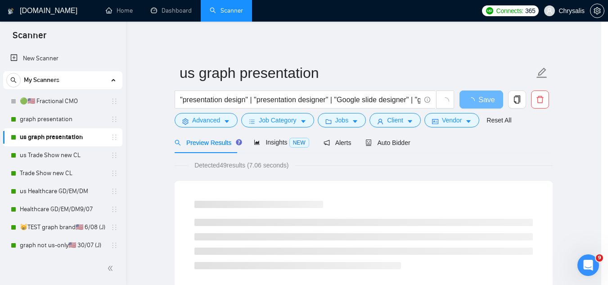
scroll to position [45, 0]
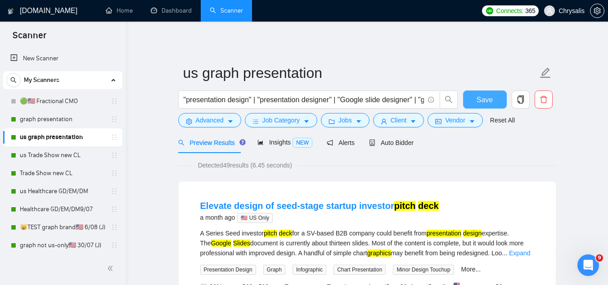
click at [480, 106] on button "Save" at bounding box center [485, 100] width 44 height 18
click at [68, 156] on link "us Trade Show new CL" at bounding box center [63, 155] width 86 height 18
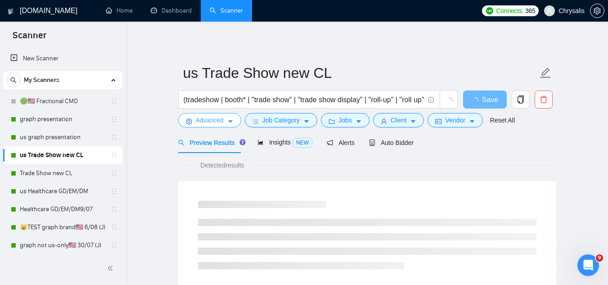
click at [218, 121] on span "Advanced" at bounding box center [210, 120] width 28 height 10
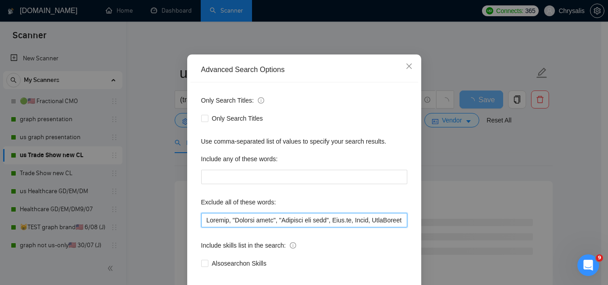
click at [365, 227] on input "text" at bounding box center [304, 220] width 206 height 14
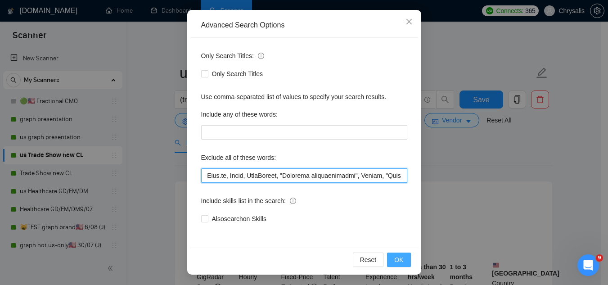
scroll to position [90, 0]
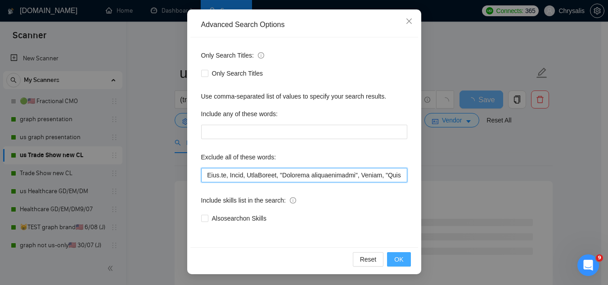
type input "Jotform, "Compile leads", "Untitled job post", Next.js, Azure, TypeScript, "Ite…"
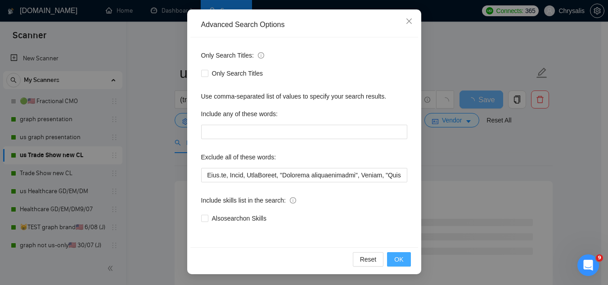
click at [399, 260] on span "OK" at bounding box center [398, 259] width 9 height 10
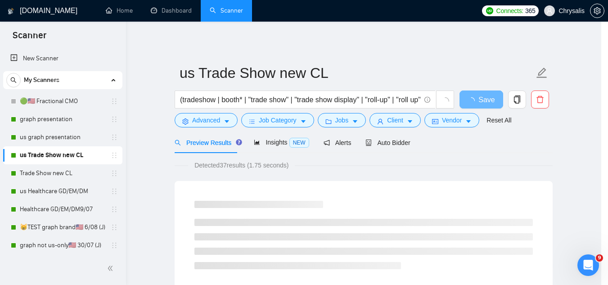
scroll to position [45, 0]
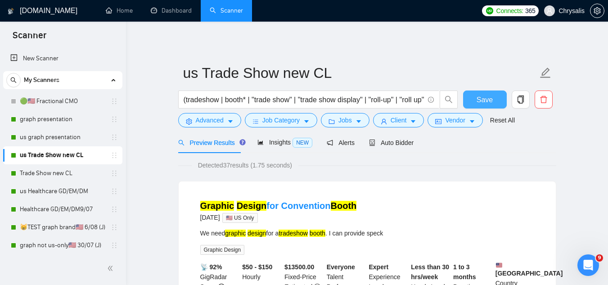
click at [472, 93] on button "Save" at bounding box center [485, 100] width 44 height 18
drag, startPoint x: 58, startPoint y: 176, endPoint x: 105, endPoint y: 179, distance: 47.0
click at [58, 176] on link "Trade Show new CL" at bounding box center [63, 173] width 86 height 18
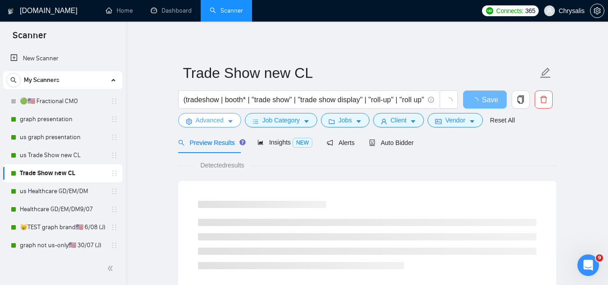
click at [204, 126] on button "Advanced" at bounding box center [209, 120] width 63 height 14
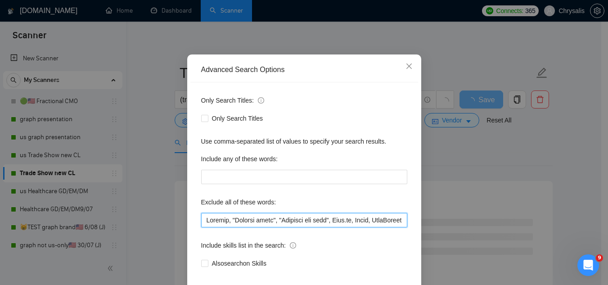
click at [348, 227] on input "text" at bounding box center [304, 220] width 206 height 14
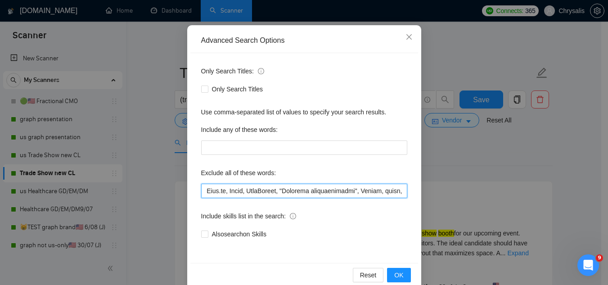
scroll to position [90, 0]
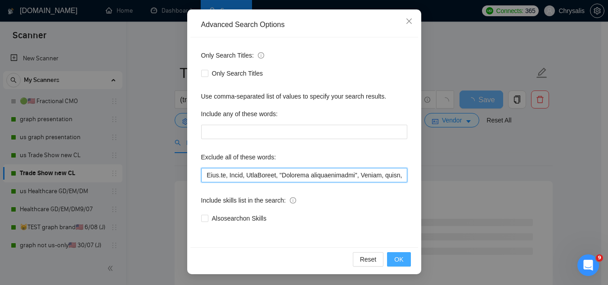
type input "Jotform, "Compile leads", "Untitled job post", Next.js, Azure, TypeScript, "Ite…"
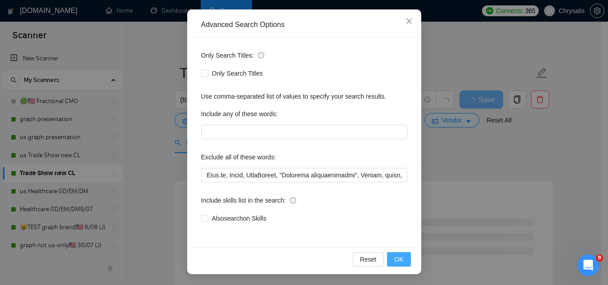
click at [402, 256] on button "OK" at bounding box center [398, 259] width 23 height 14
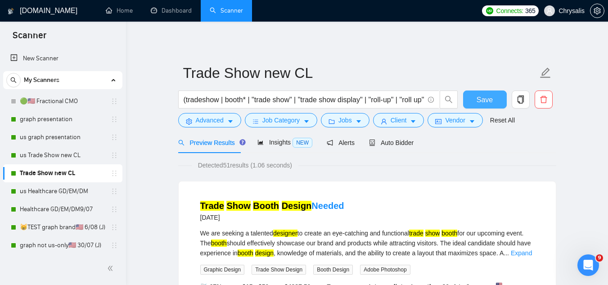
click at [482, 106] on button "Save" at bounding box center [485, 100] width 44 height 18
click at [53, 189] on link "us Healthcare GD/EM/DM" at bounding box center [63, 191] width 86 height 18
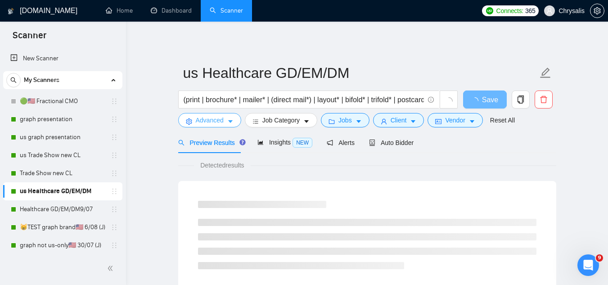
click at [208, 125] on span "Advanced" at bounding box center [210, 120] width 28 height 10
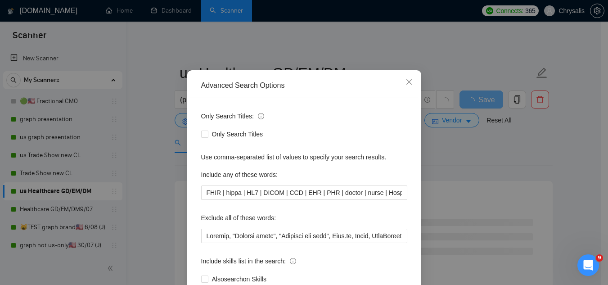
scroll to position [45, 0]
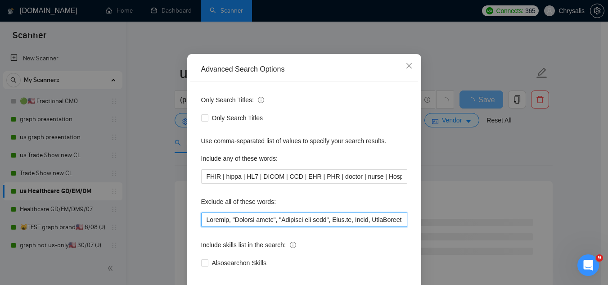
click at [364, 224] on input "text" at bounding box center [304, 220] width 206 height 14
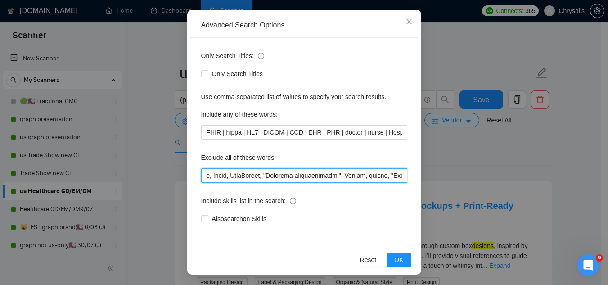
scroll to position [90, 0]
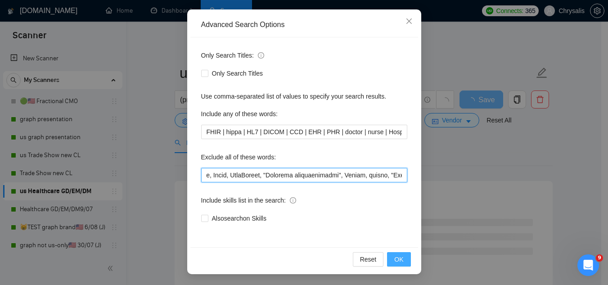
type input "Jotform, "Compile leads", "Untitled job post", Next.js, Azure, TypeScript, "Ite…"
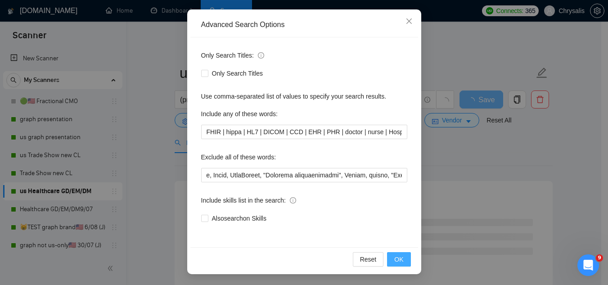
click at [401, 262] on button "OK" at bounding box center [398, 259] width 23 height 14
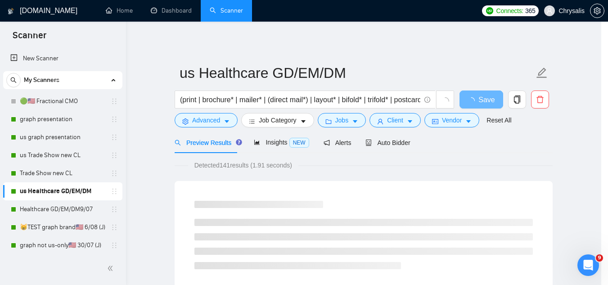
scroll to position [45, 0]
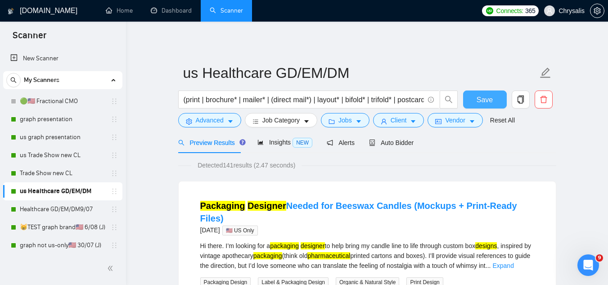
click at [480, 102] on span "Save" at bounding box center [485, 99] width 16 height 11
click at [61, 213] on link "Healthcare GD/EM/DM9/07" at bounding box center [63, 209] width 86 height 18
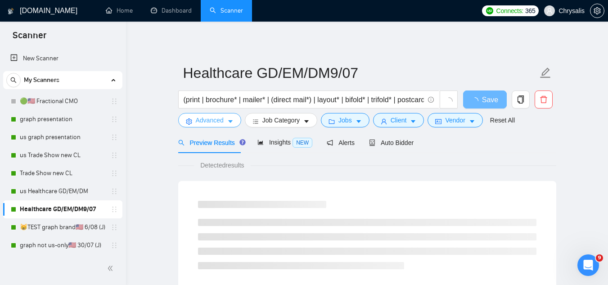
click at [199, 122] on span "Advanced" at bounding box center [210, 120] width 28 height 10
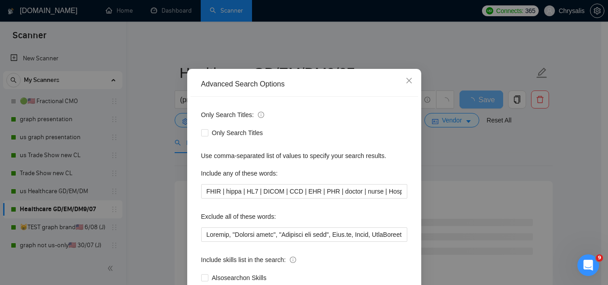
scroll to position [45, 0]
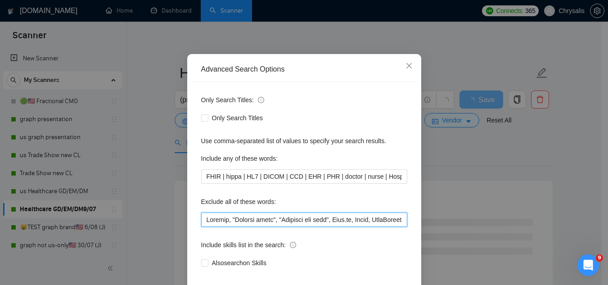
drag, startPoint x: 379, startPoint y: 218, endPoint x: 385, endPoint y: 215, distance: 6.0
click at [381, 217] on input "text" at bounding box center [304, 220] width 206 height 14
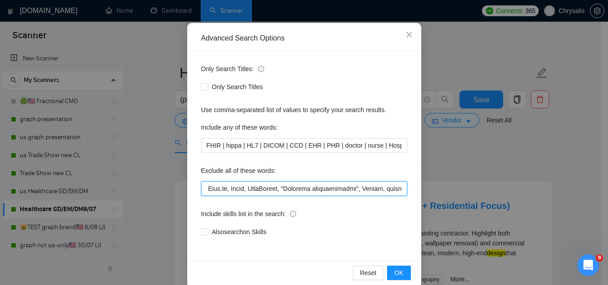
scroll to position [90, 0]
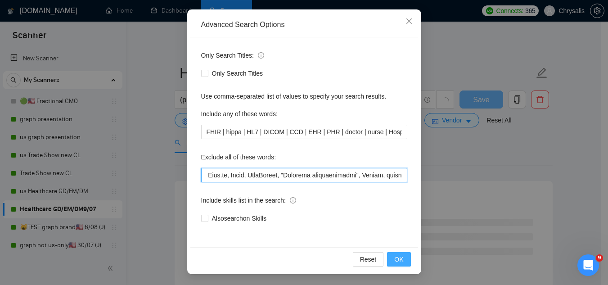
type input "Jotform, "Compile leads", "Untitled job post", Next.js, Azure, TypeScript, "Ite…"
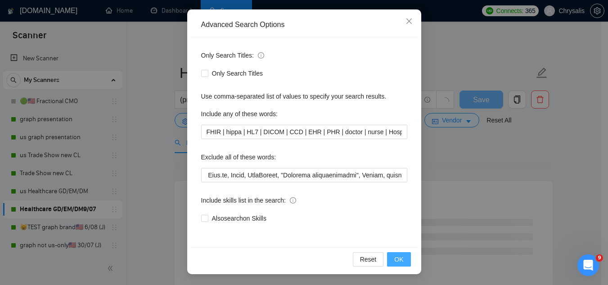
click at [404, 265] on button "OK" at bounding box center [398, 259] width 23 height 14
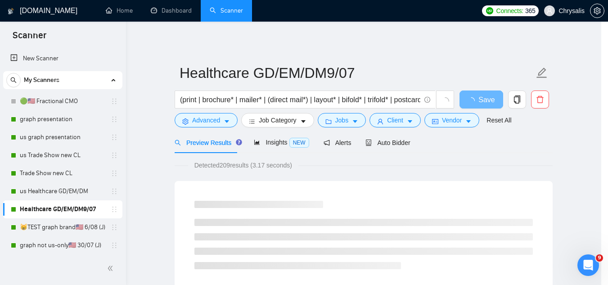
scroll to position [45, 0]
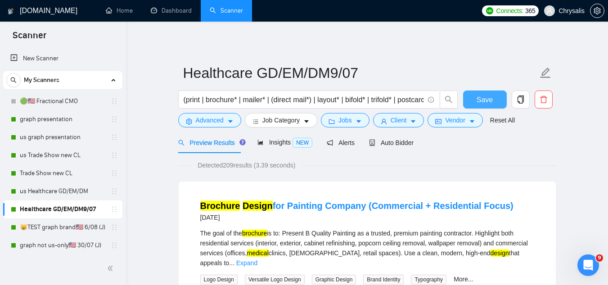
click at [470, 101] on button "Save" at bounding box center [485, 100] width 44 height 18
click at [40, 227] on link "😸TEST graph brand🇺🇸 6/08 (J)" at bounding box center [63, 227] width 86 height 18
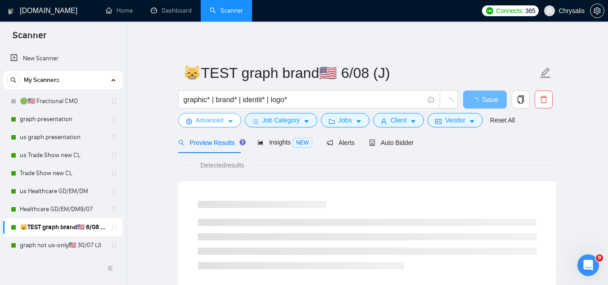
click at [204, 123] on span "Advanced" at bounding box center [210, 120] width 28 height 10
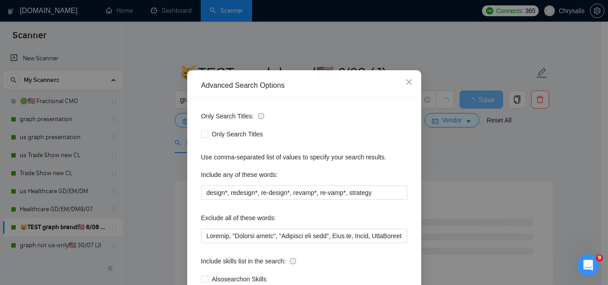
scroll to position [45, 0]
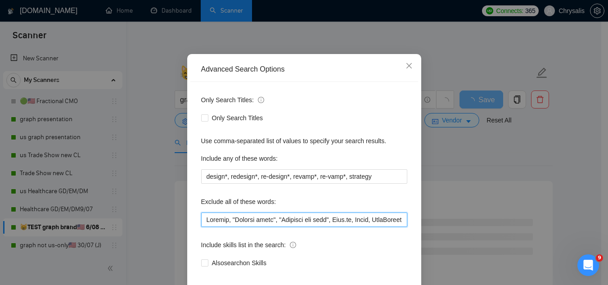
click at [365, 218] on input "text" at bounding box center [304, 220] width 206 height 14
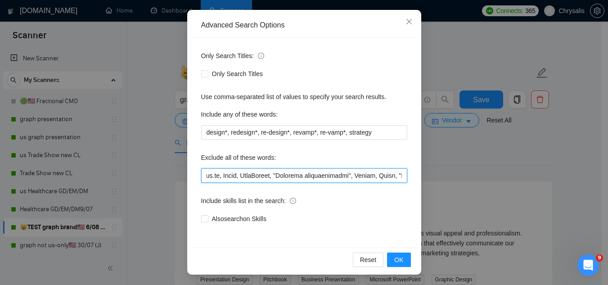
scroll to position [90, 0]
type input "Jotform, "Compile leads", "Untitled job post", Next.js, Azure, TypeScript, "Ite…"
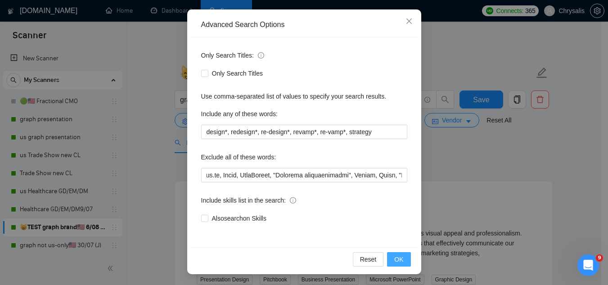
click at [394, 261] on span "OK" at bounding box center [398, 259] width 9 height 10
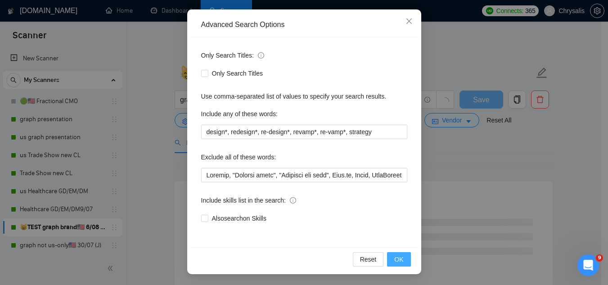
scroll to position [45, 0]
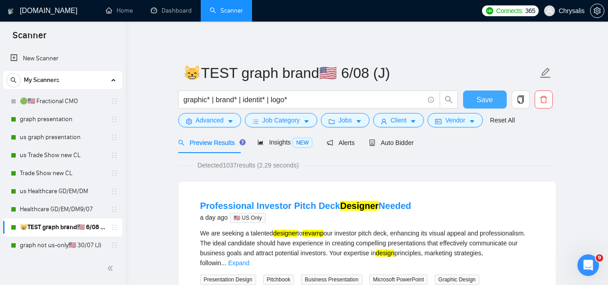
click at [489, 96] on span "Save" at bounding box center [485, 99] width 16 height 11
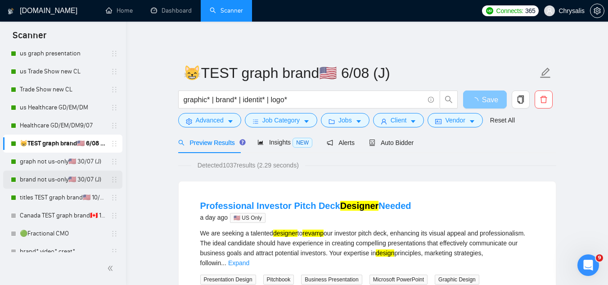
scroll to position [90, 0]
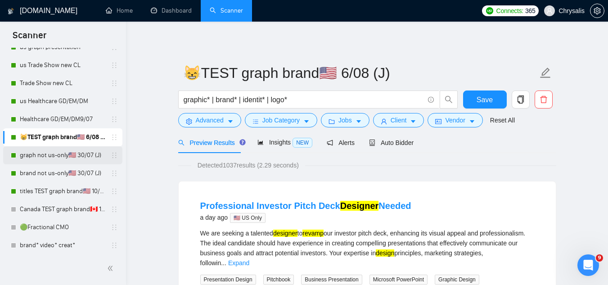
click at [54, 154] on link "graph not us-only🇺🇸 30/07 (J)" at bounding box center [63, 155] width 86 height 18
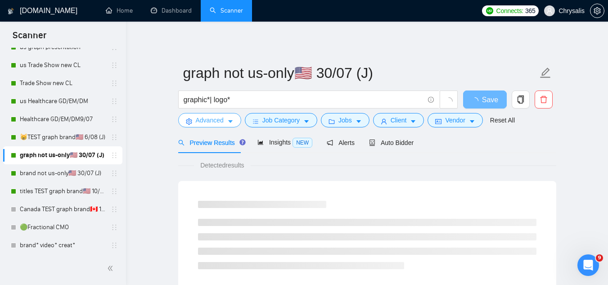
click at [204, 124] on span "Advanced" at bounding box center [210, 120] width 28 height 10
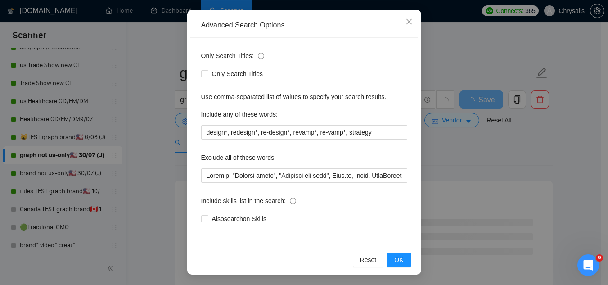
scroll to position [90, 0]
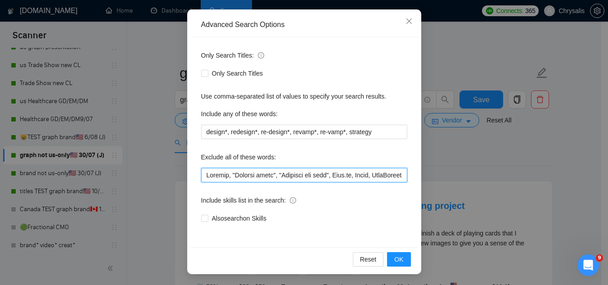
click at [364, 175] on input "text" at bounding box center [304, 175] width 206 height 14
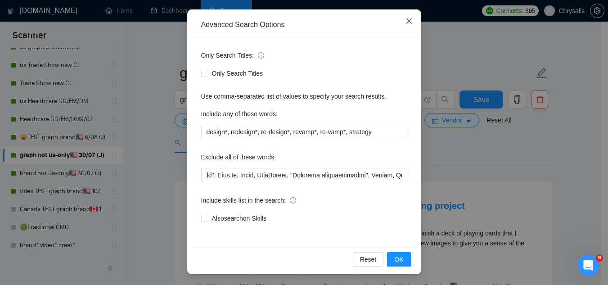
click at [407, 20] on icon "close" at bounding box center [408, 20] width 5 height 5
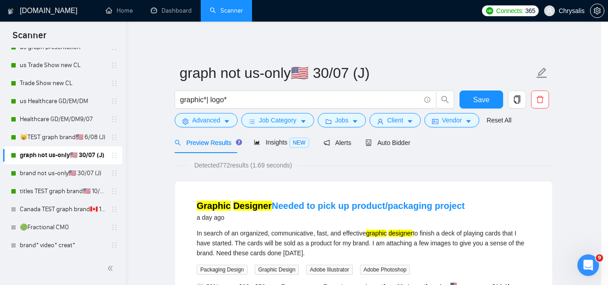
scroll to position [45, 0]
